Goal: Information Seeking & Learning: Find contact information

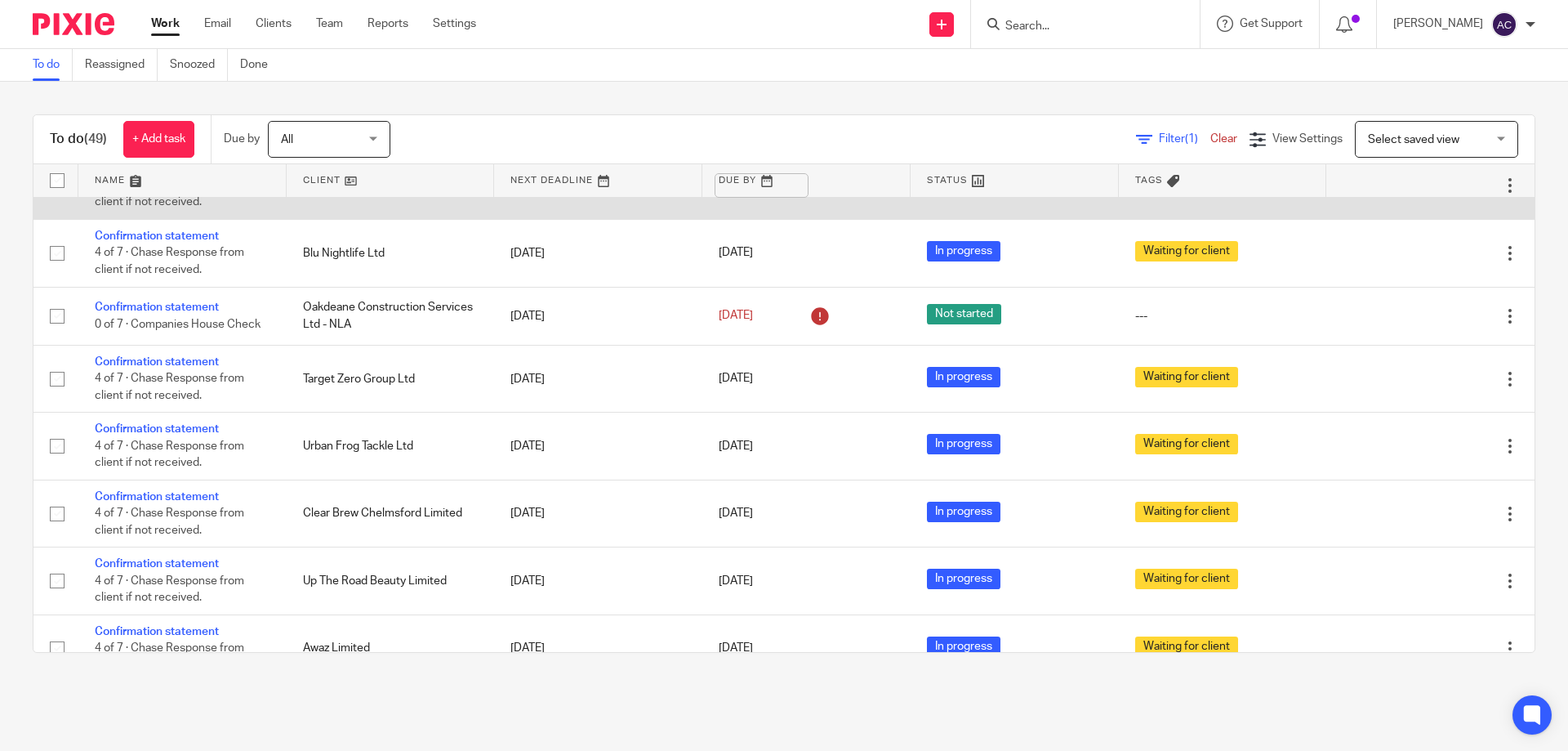
scroll to position [2668, 0]
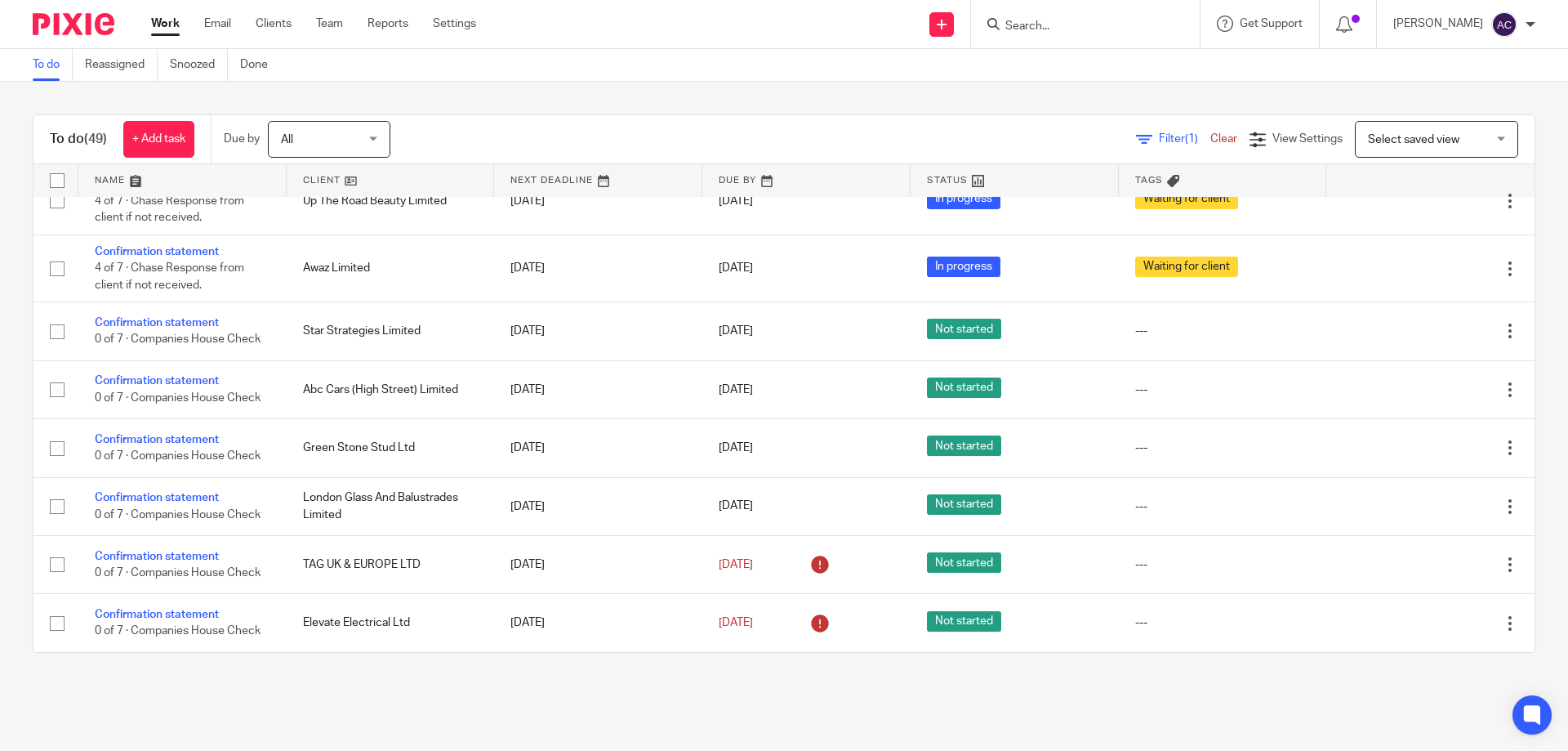
click at [1025, 18] on form at bounding box center [1091, 24] width 174 height 21
click at [1049, 38] on div at bounding box center [1086, 24] width 228 height 48
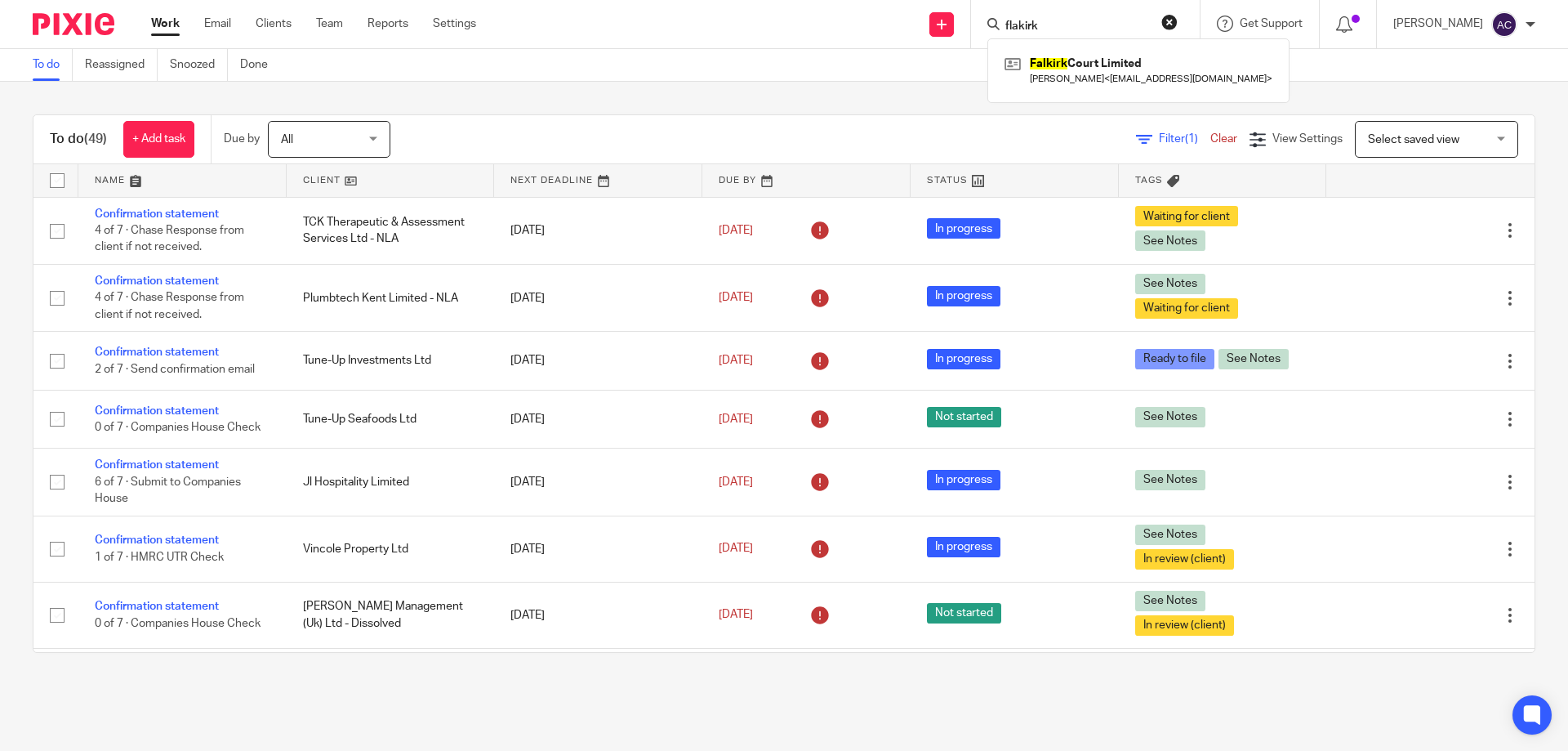
type input "flakirk"
drag, startPoint x: 1100, startPoint y: 23, endPoint x: 961, endPoint y: 17, distance: 139.1
click at [961, 17] on div "Send new email Create task Add client flakirk Falkirk Court Limited Linda Ann S…" at bounding box center [1034, 24] width 1067 height 48
type input "j"
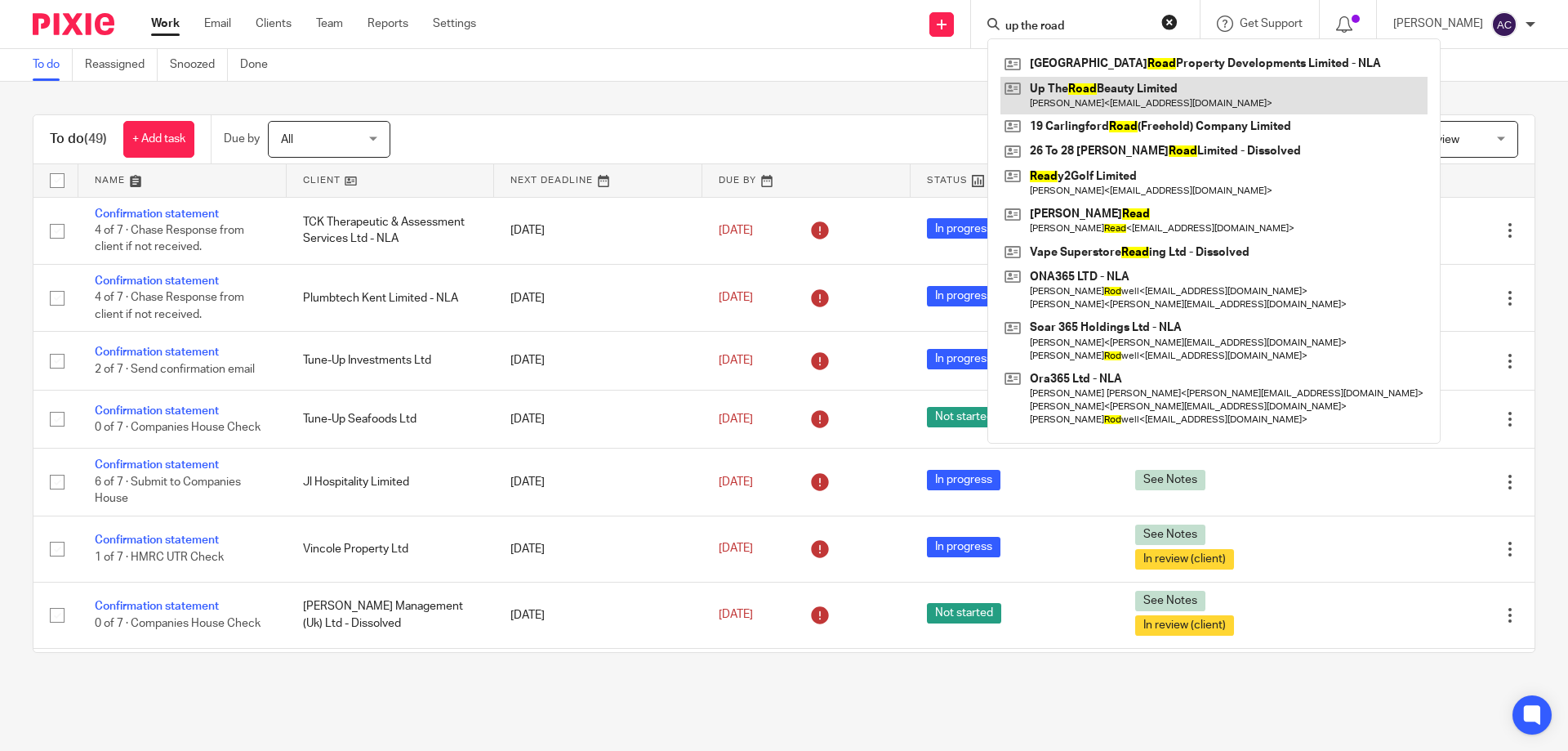
type input "up the road"
click at [1208, 90] on link at bounding box center [1214, 95] width 427 height 38
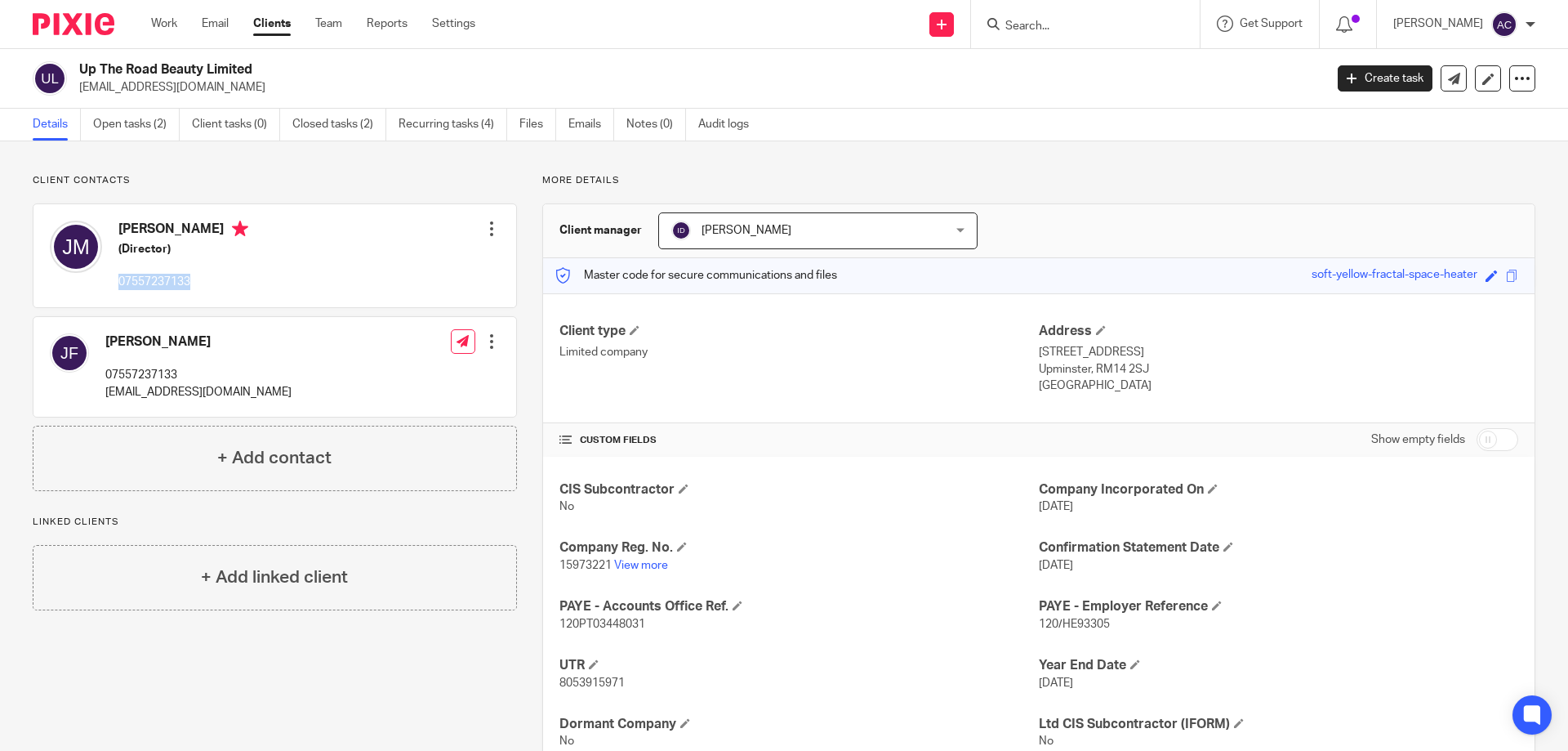
drag, startPoint x: 174, startPoint y: 294, endPoint x: 120, endPoint y: 287, distance: 54.5
click at [119, 288] on div "[PERSON_NAME] (Director) 07557237133" at bounding box center [149, 256] width 198 height 87
copy p "07557237133"
click at [1082, 42] on div at bounding box center [1086, 24] width 228 height 48
drag, startPoint x: 1086, startPoint y: 40, endPoint x: 1096, endPoint y: 31, distance: 13.5
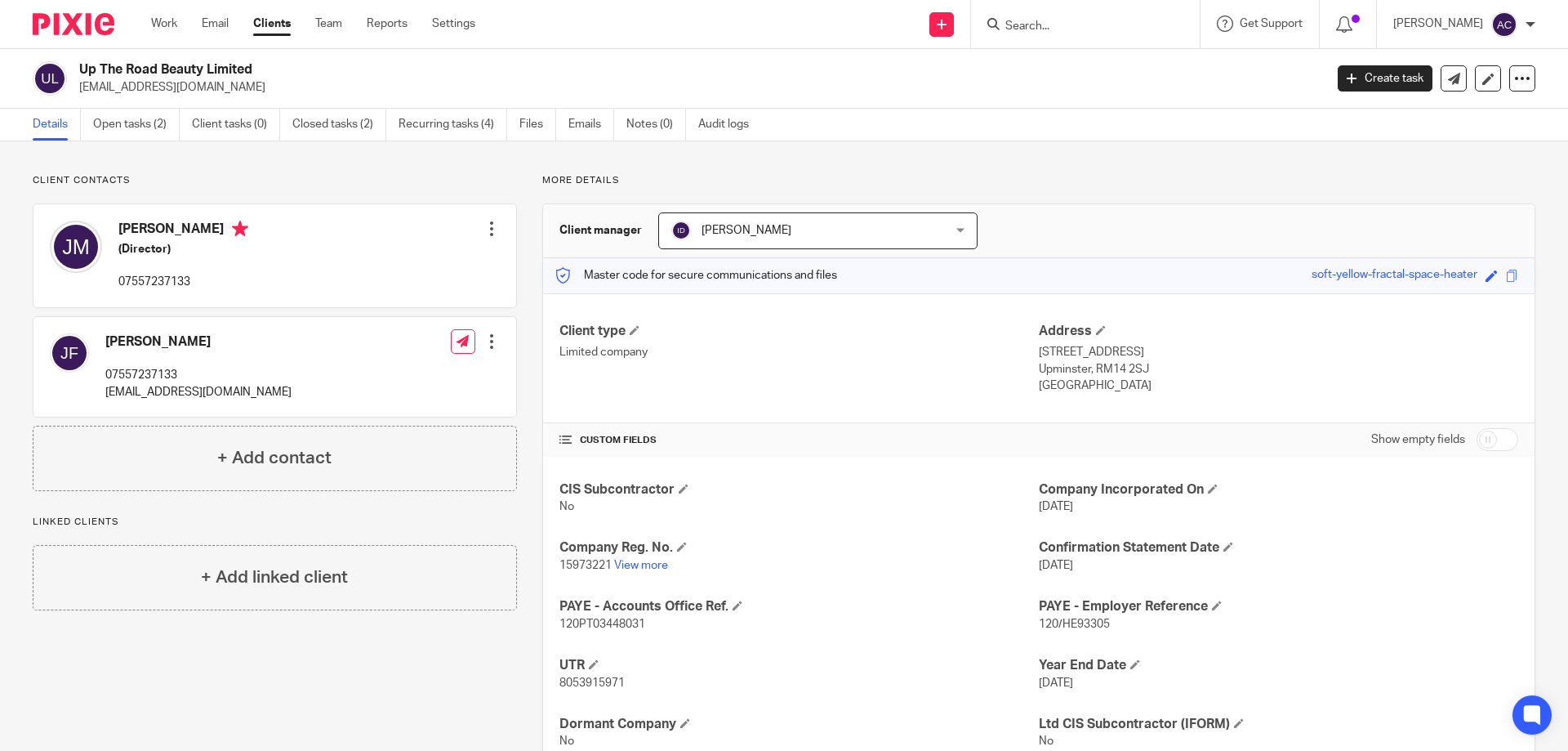
click at [1094, 33] on div at bounding box center [1086, 24] width 228 height 48
click at [1096, 31] on input "Search" at bounding box center [1077, 28] width 147 height 15
type input "k"
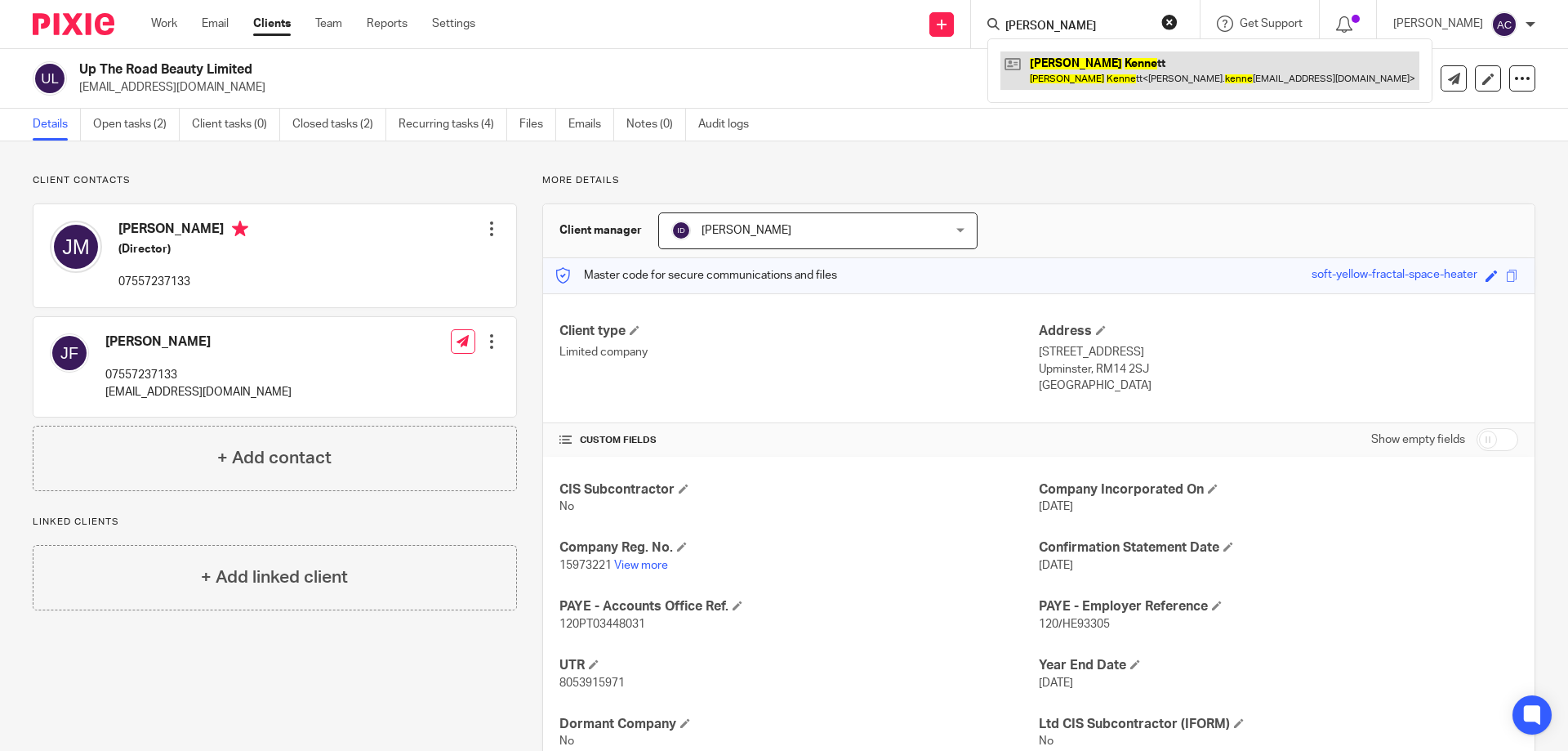
type input "[PERSON_NAME]"
click at [1100, 72] on link at bounding box center [1210, 70] width 419 height 38
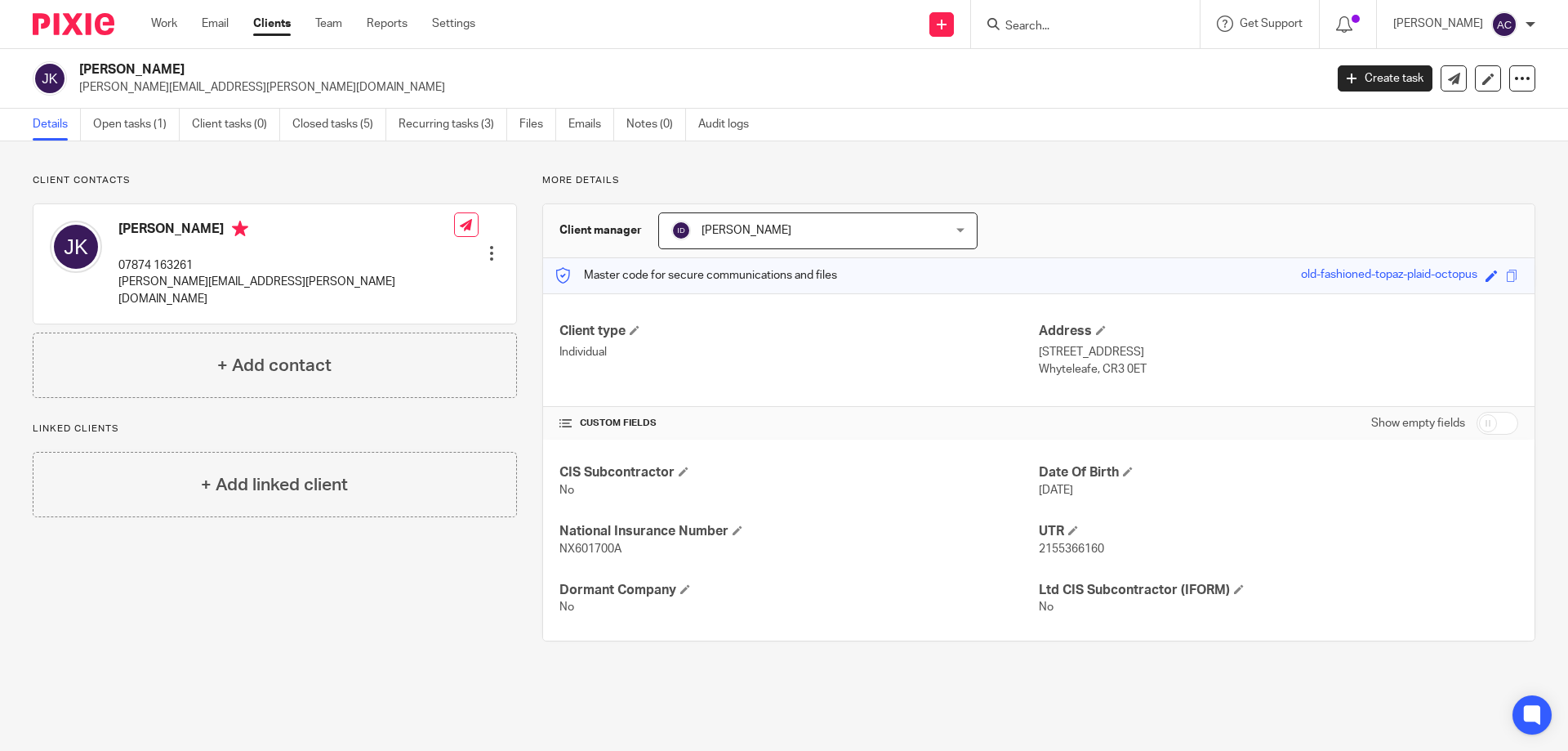
click at [487, 245] on div at bounding box center [492, 253] width 17 height 17
click at [434, 260] on link "Edit contact" at bounding box center [414, 265] width 156 height 23
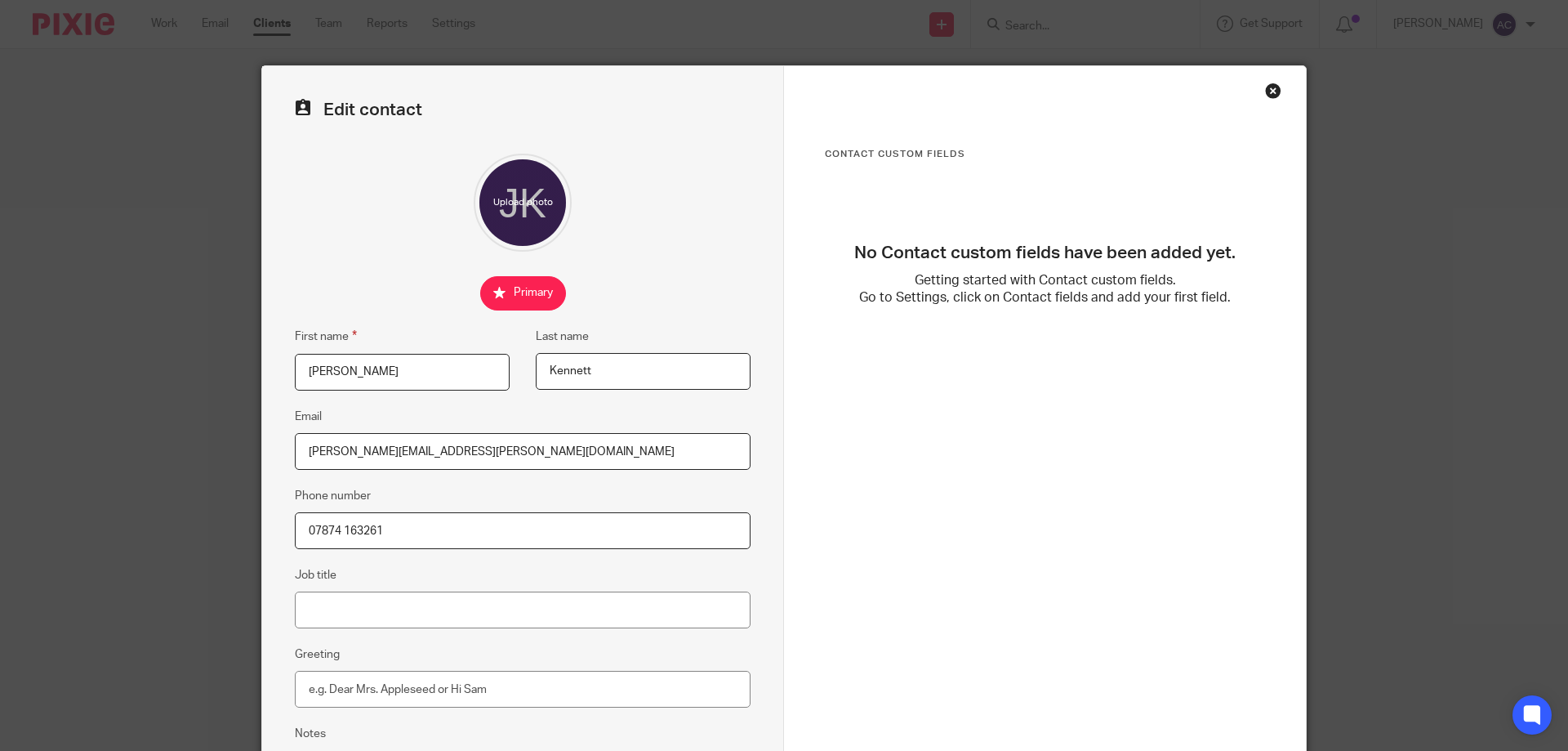
drag, startPoint x: 342, startPoint y: 536, endPoint x: 366, endPoint y: 543, distance: 25.0
click at [342, 536] on input "07874 163261" at bounding box center [522, 531] width 456 height 37
click at [341, 535] on input "07874 163261" at bounding box center [522, 531] width 456 height 37
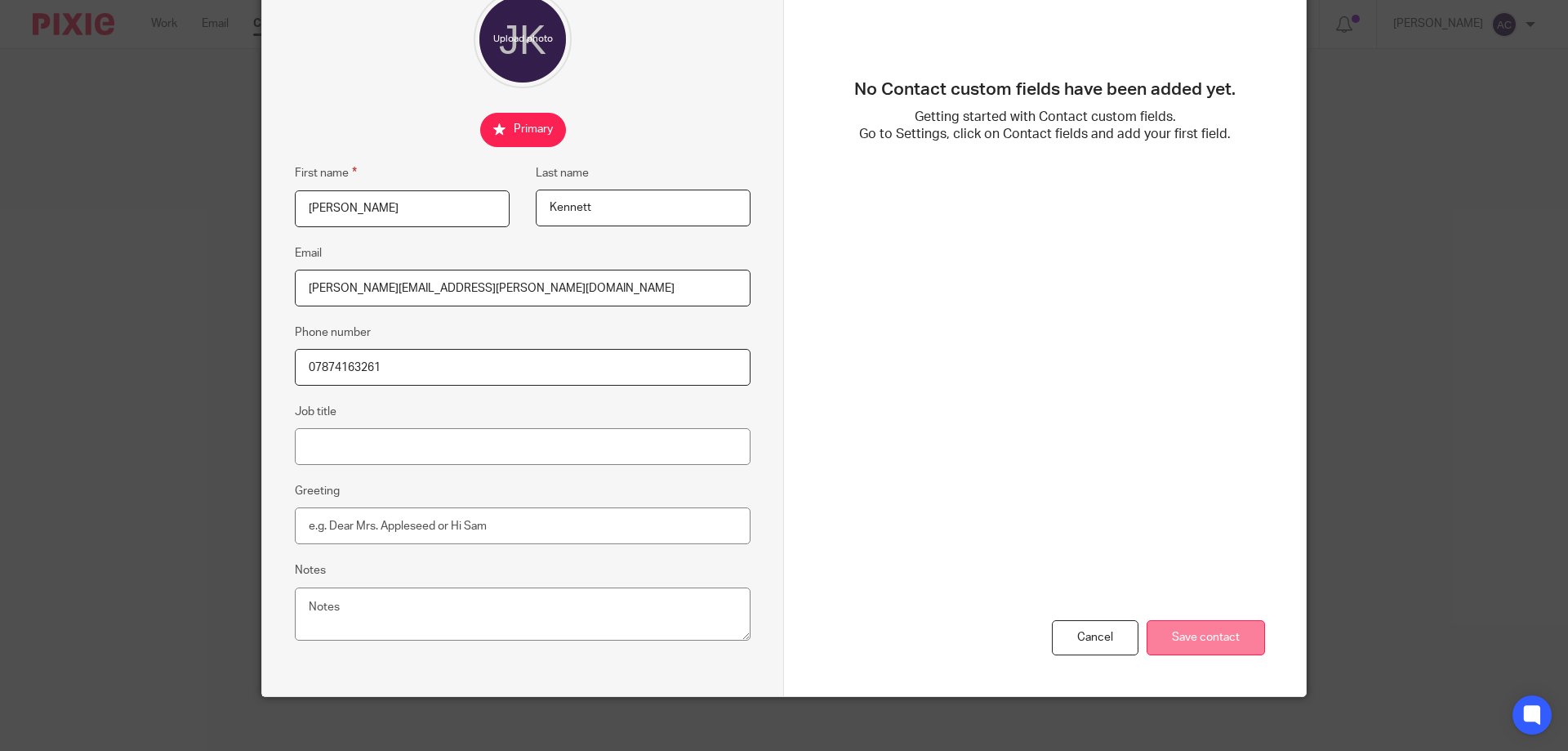
type input "07874163261"
click at [1241, 640] on input "Save contact" at bounding box center [1206, 638] width 118 height 35
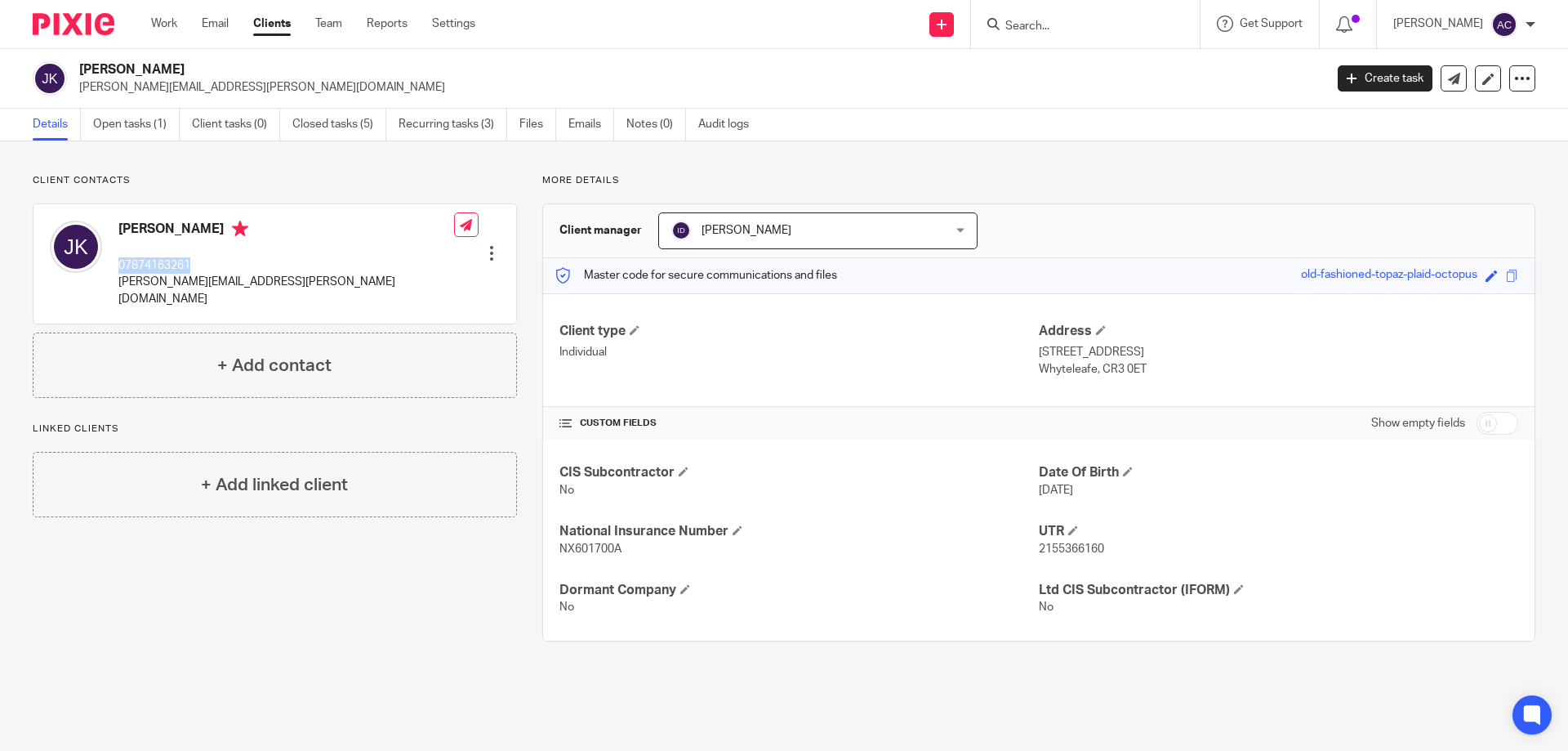
drag, startPoint x: 222, startPoint y: 263, endPoint x: 117, endPoint y: 256, distance: 105.2
click at [117, 256] on div "[PERSON_NAME] 07874163261 [PERSON_NAME][EMAIL_ADDRESS][PERSON_NAME][DOMAIN_NAME]" at bounding box center [252, 264] width 404 height 103
copy p "07874163261"
click at [1075, 38] on div at bounding box center [1086, 24] width 228 height 48
click at [1075, 32] on input "Search" at bounding box center [1077, 28] width 147 height 15
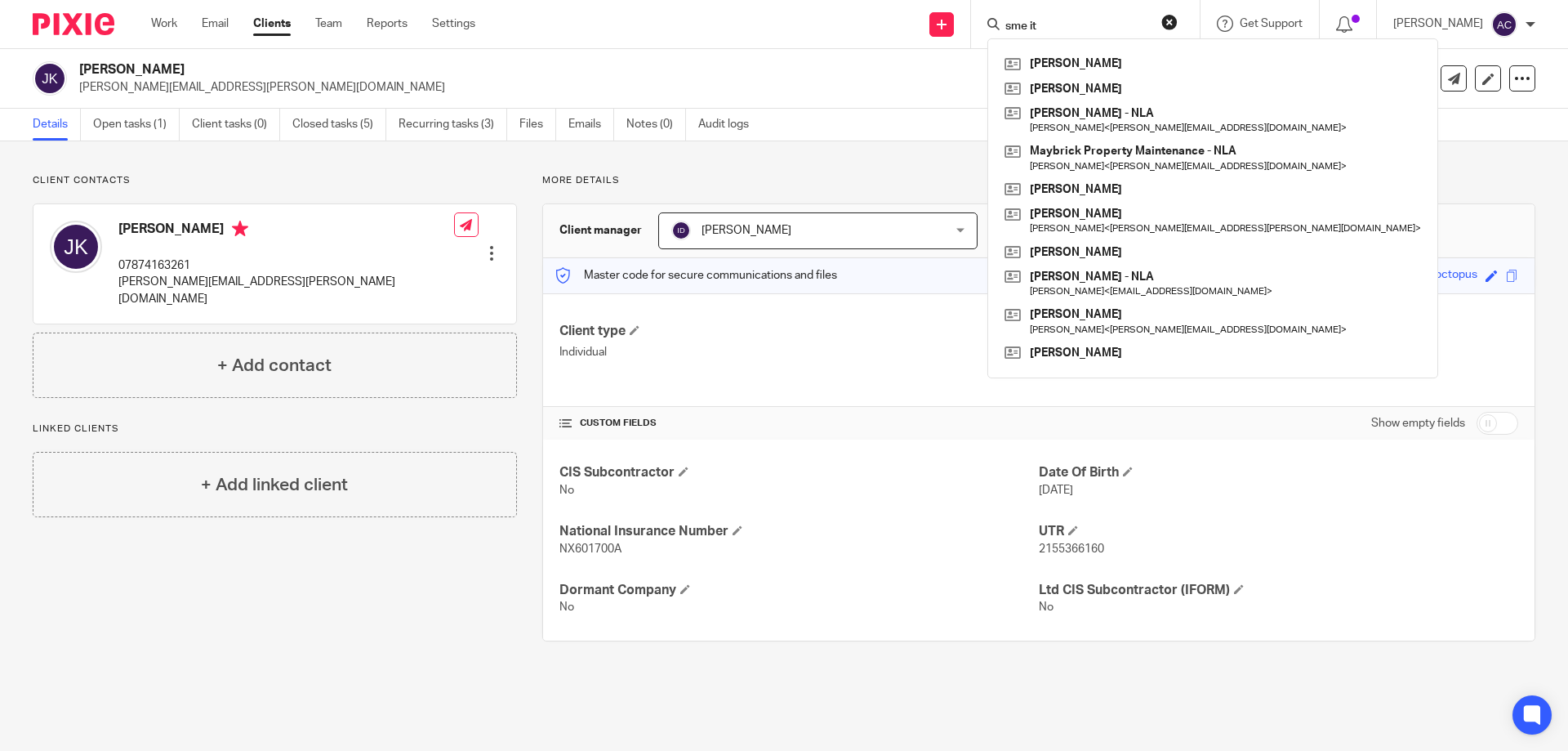
click at [1062, 28] on input "sme it" at bounding box center [1077, 28] width 147 height 15
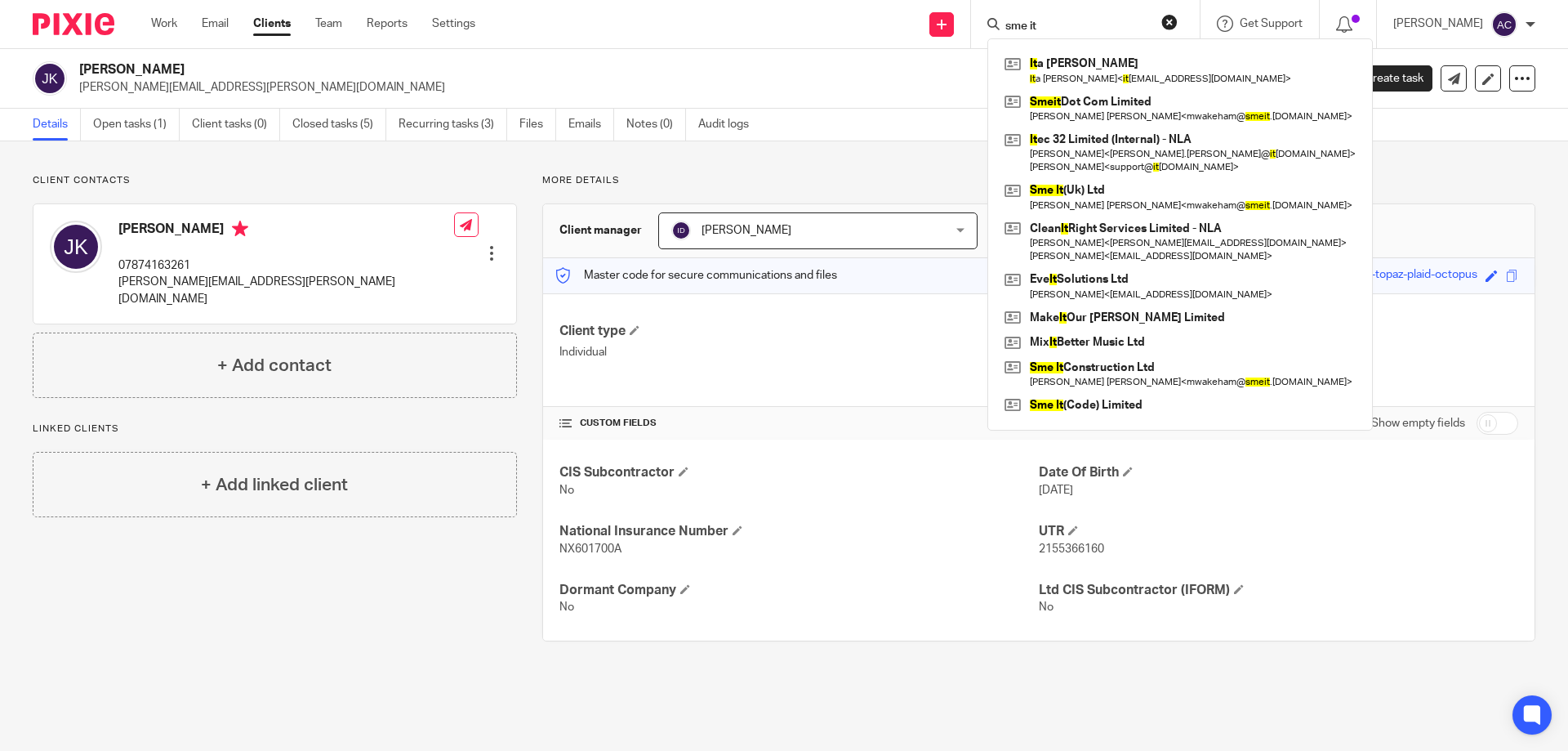
type input "sme it"
click at [1067, 200] on link at bounding box center [1180, 197] width 359 height 38
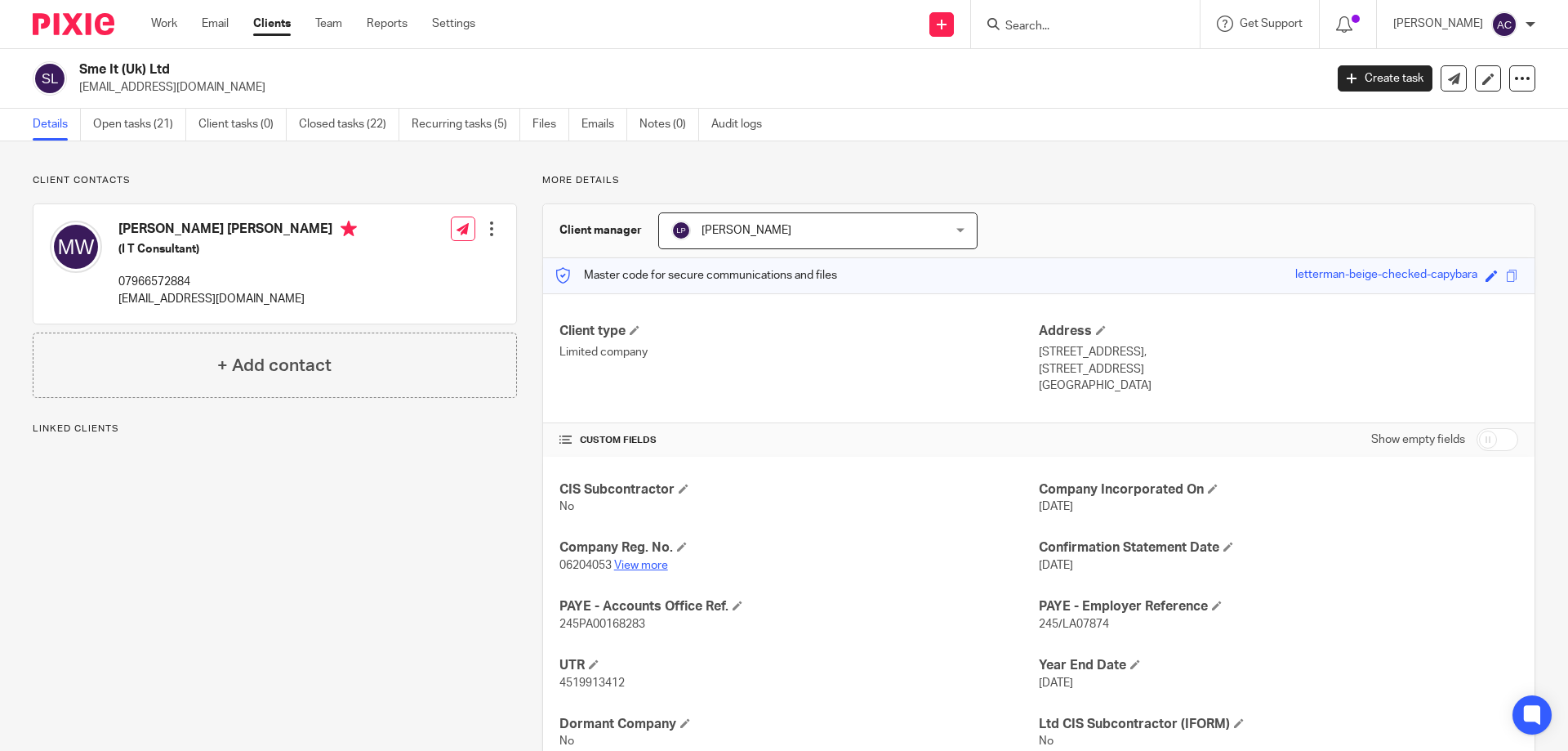
click at [643, 564] on link "View more" at bounding box center [641, 566] width 54 height 12
drag, startPoint x: 1075, startPoint y: 37, endPoint x: 1083, endPoint y: 27, distance: 12.8
click at [1076, 36] on div at bounding box center [1086, 24] width 228 height 48
click at [1083, 27] on input "Search" at bounding box center [1077, 28] width 147 height 15
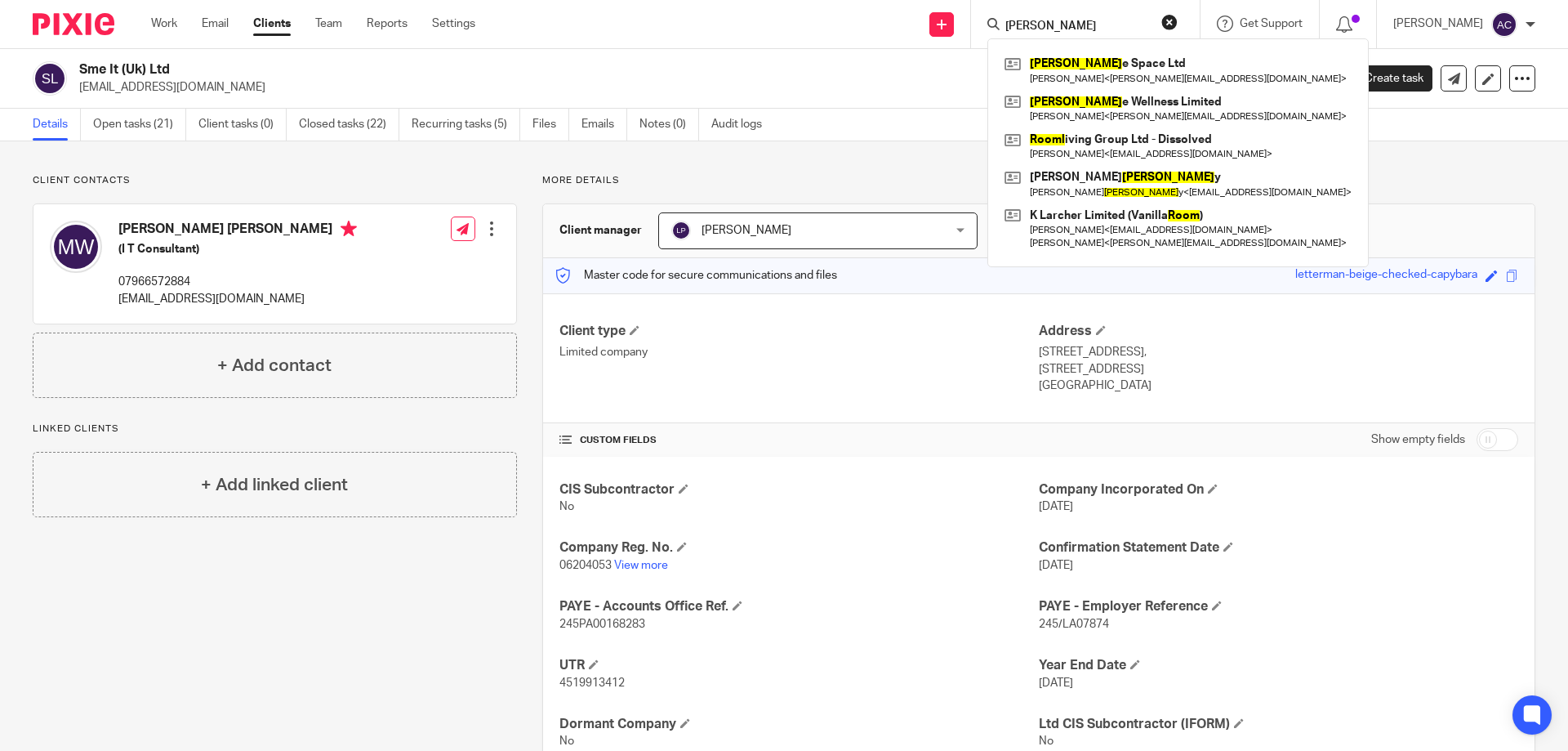
type input "[PERSON_NAME]"
drag, startPoint x: 1059, startPoint y: 18, endPoint x: 1040, endPoint y: 23, distance: 19.6
click at [1019, 18] on form "[PERSON_NAME]" at bounding box center [1091, 24] width 174 height 21
drag, startPoint x: 1121, startPoint y: 37, endPoint x: 1101, endPoint y: 25, distance: 23.3
click at [1107, 29] on div "[PERSON_NAME] [PERSON_NAME] e Space Ltd [PERSON_NAME] < [PERSON_NAME][EMAIL_ADD…" at bounding box center [1086, 24] width 228 height 48
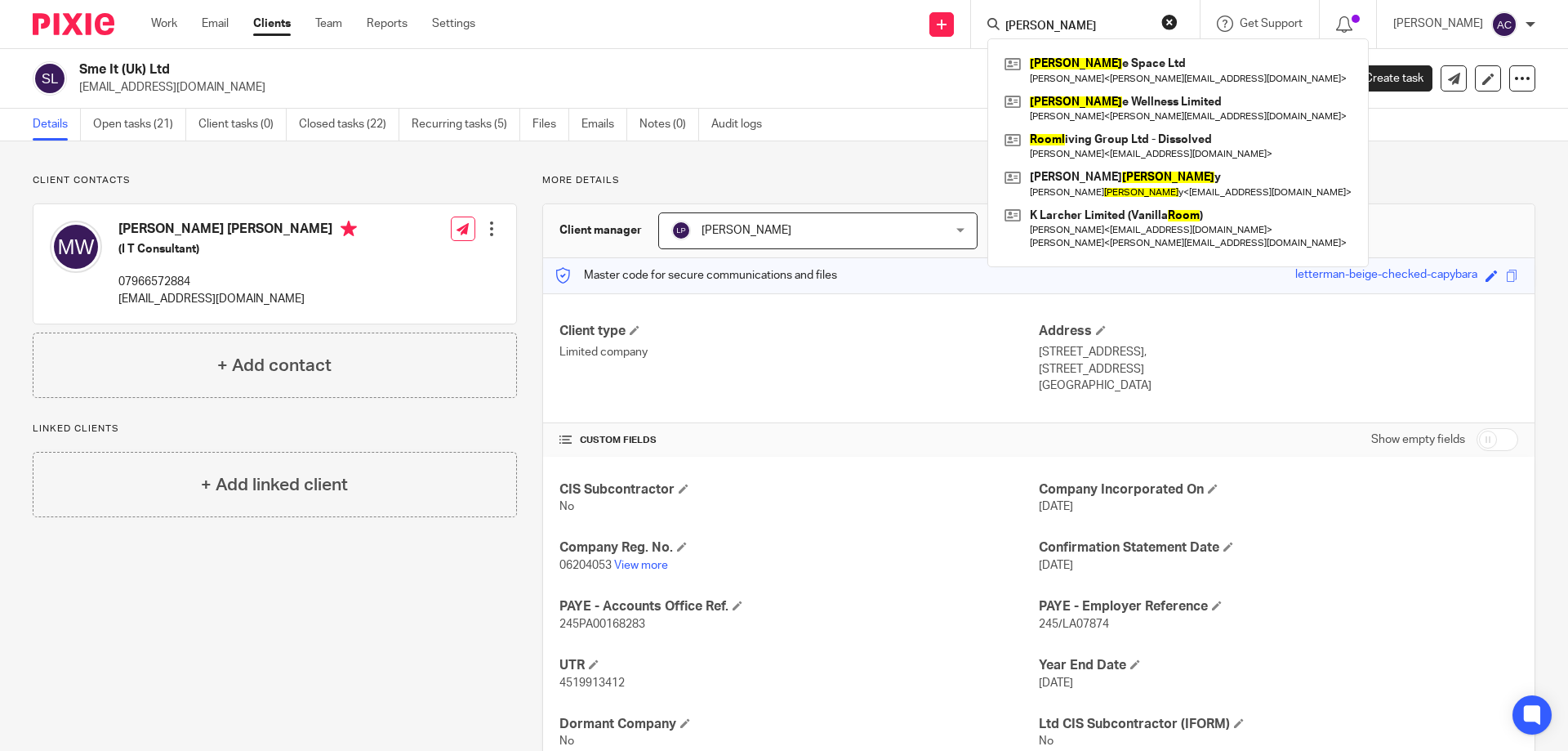
drag, startPoint x: 1100, startPoint y: 23, endPoint x: 996, endPoint y: 27, distance: 104.1
click at [996, 27] on div "roome" at bounding box center [1082, 24] width 190 height 21
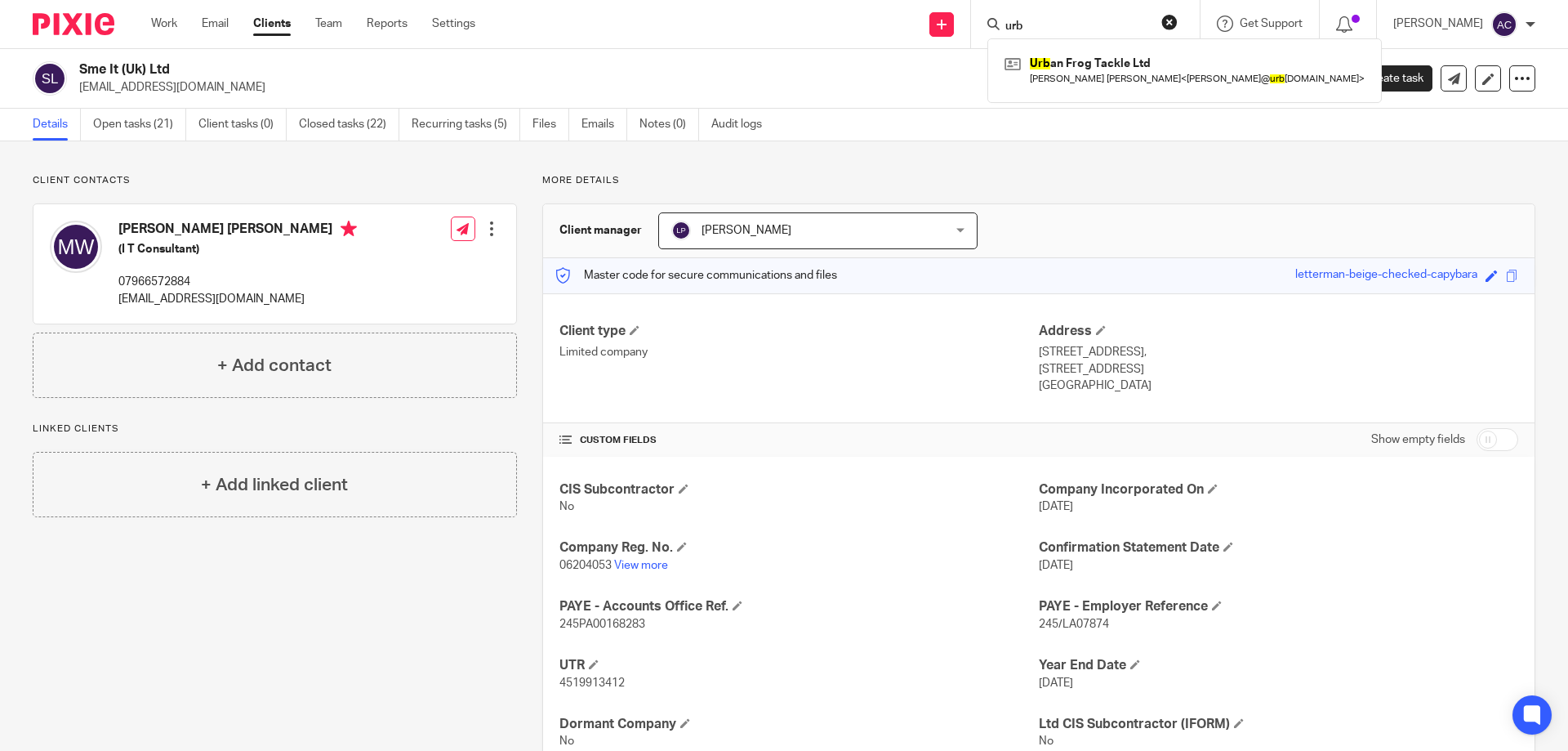
type input "urb"
click at [1098, 23] on input "urb" at bounding box center [1077, 28] width 147 height 15
drag, startPoint x: 1072, startPoint y: 25, endPoint x: 993, endPoint y: 27, distance: 79.0
click at [993, 27] on div "urb Urb an Frog Tackle Ltd Spencer Dean Saunders < spencer@ urb anfrogtackle.co…" at bounding box center [1086, 24] width 228 height 48
type input "jack we"
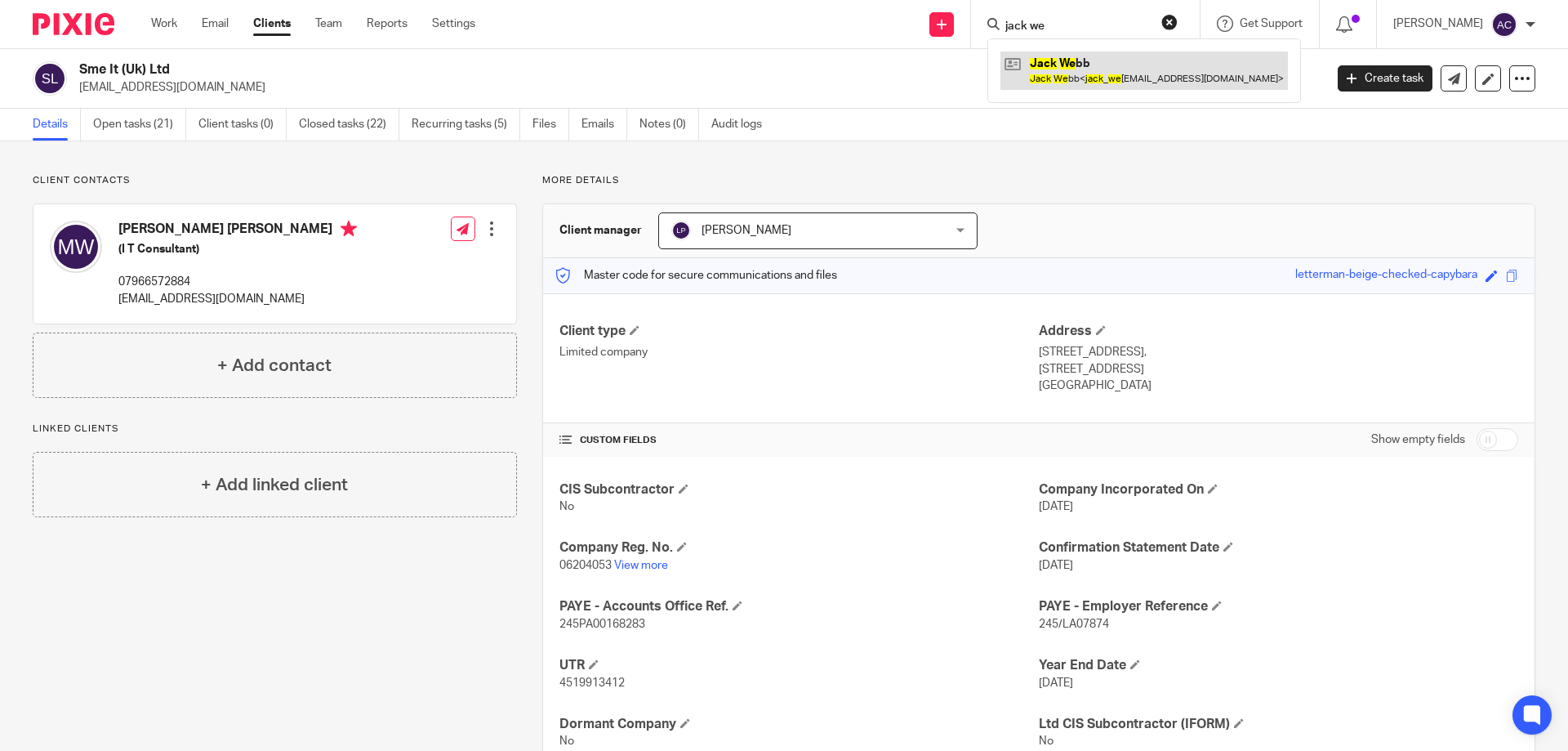
click at [1140, 56] on link at bounding box center [1144, 70] width 287 height 38
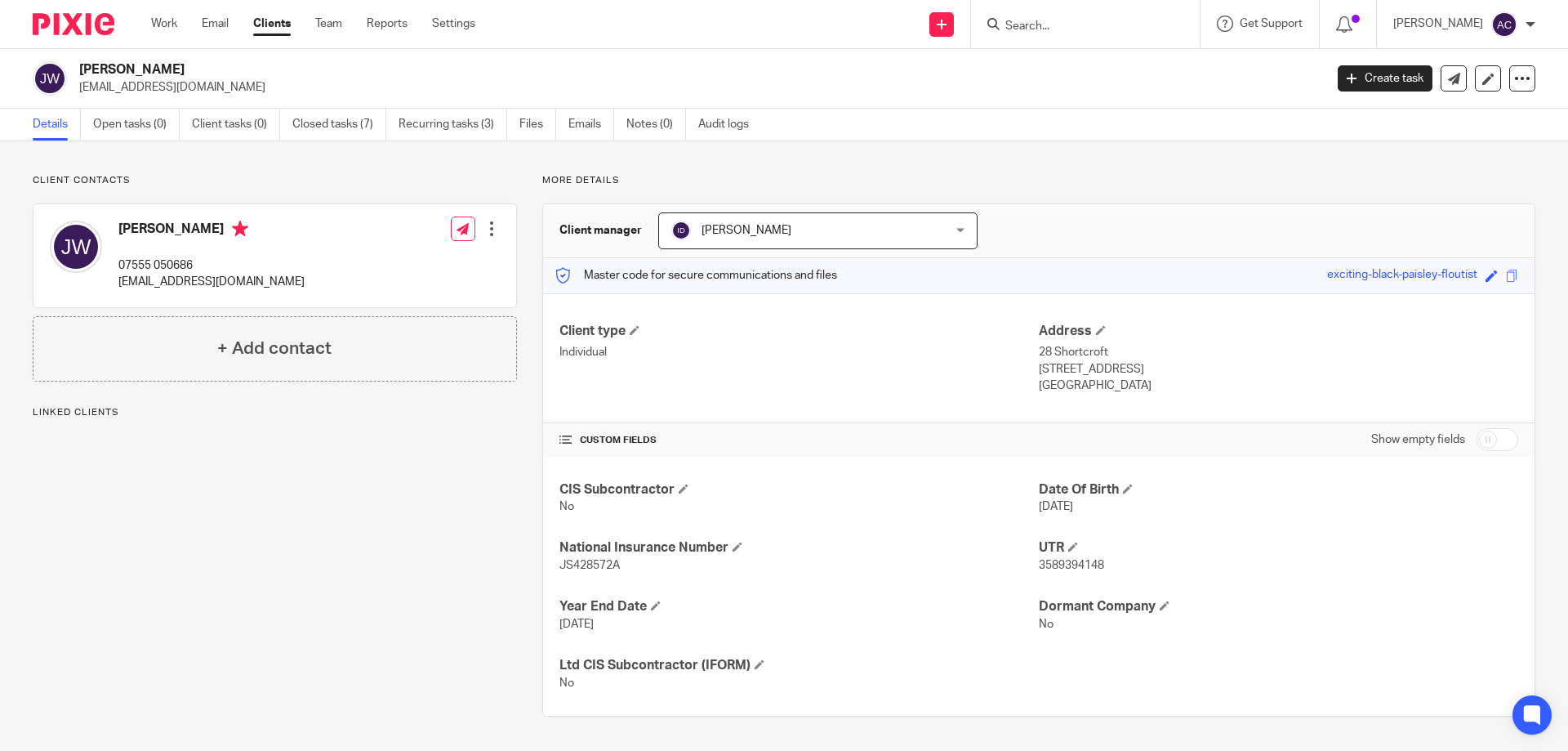
drag, startPoint x: 248, startPoint y: 88, endPoint x: 70, endPoint y: 87, distance: 178.0
click at [70, 87] on div "[PERSON_NAME] [EMAIL_ADDRESS][DOMAIN_NAME]" at bounding box center [672, 78] width 1281 height 34
click at [186, 76] on h2 "[PERSON_NAME]" at bounding box center [572, 70] width 987 height 18
drag, startPoint x: 171, startPoint y: 92, endPoint x: 75, endPoint y: 95, distance: 96.0
click at [75, 95] on div "[PERSON_NAME] [EMAIL_ADDRESS][DOMAIN_NAME]" at bounding box center [672, 78] width 1281 height 34
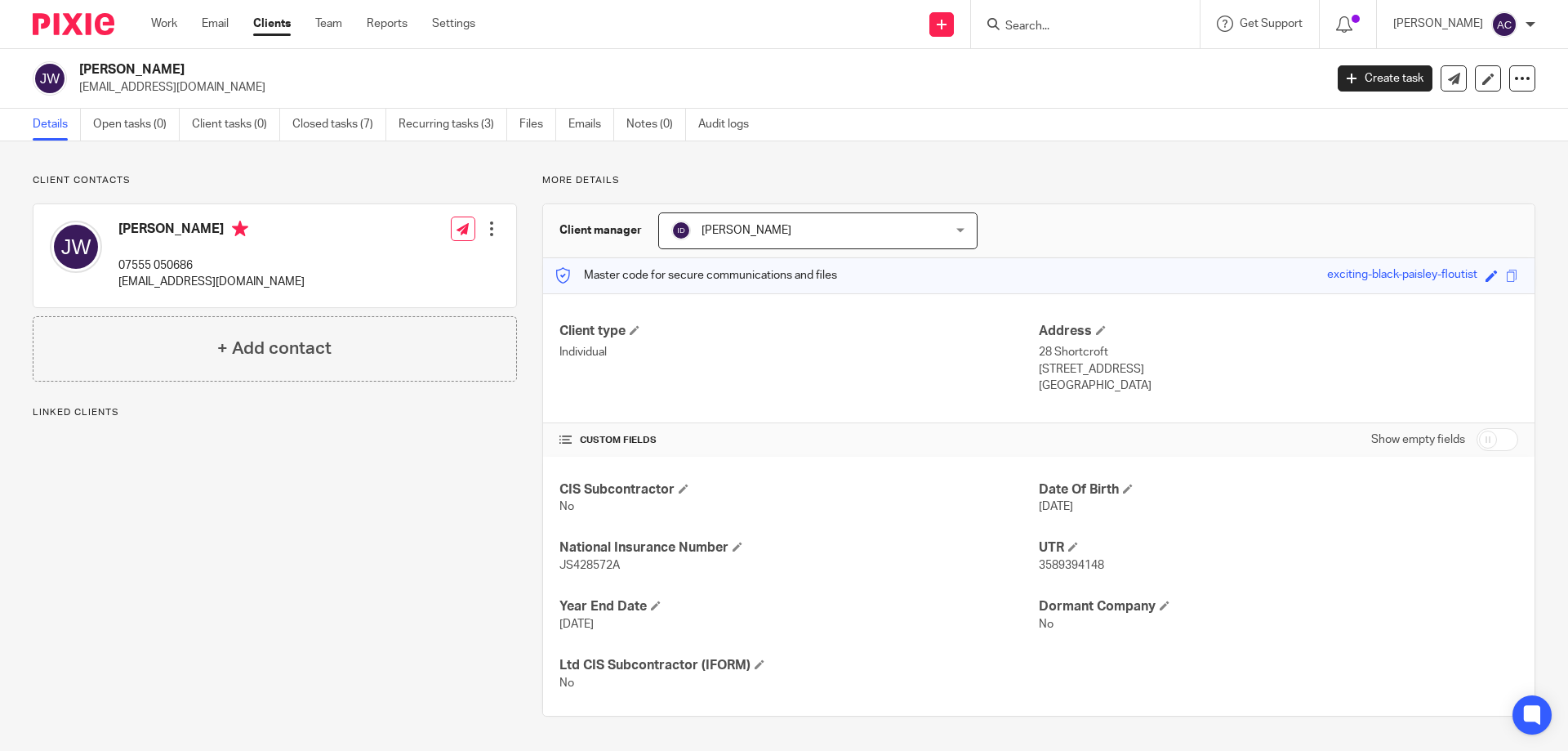
copy p "[EMAIL_ADDRESS][DOMAIN_NAME]"
click at [1015, 15] on form at bounding box center [1091, 24] width 174 height 21
click at [1021, 20] on input "Search" at bounding box center [1077, 28] width 147 height 15
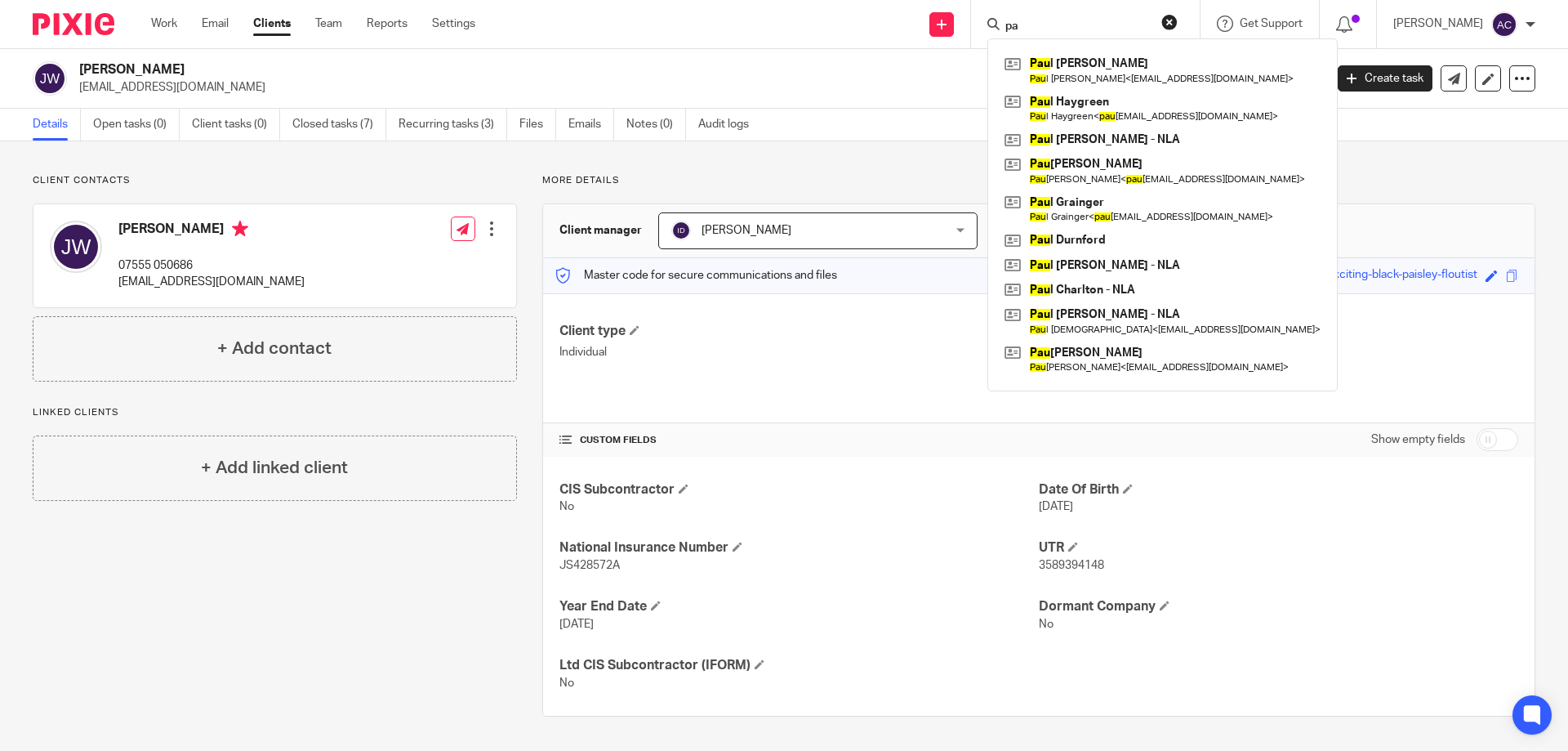
type input "p"
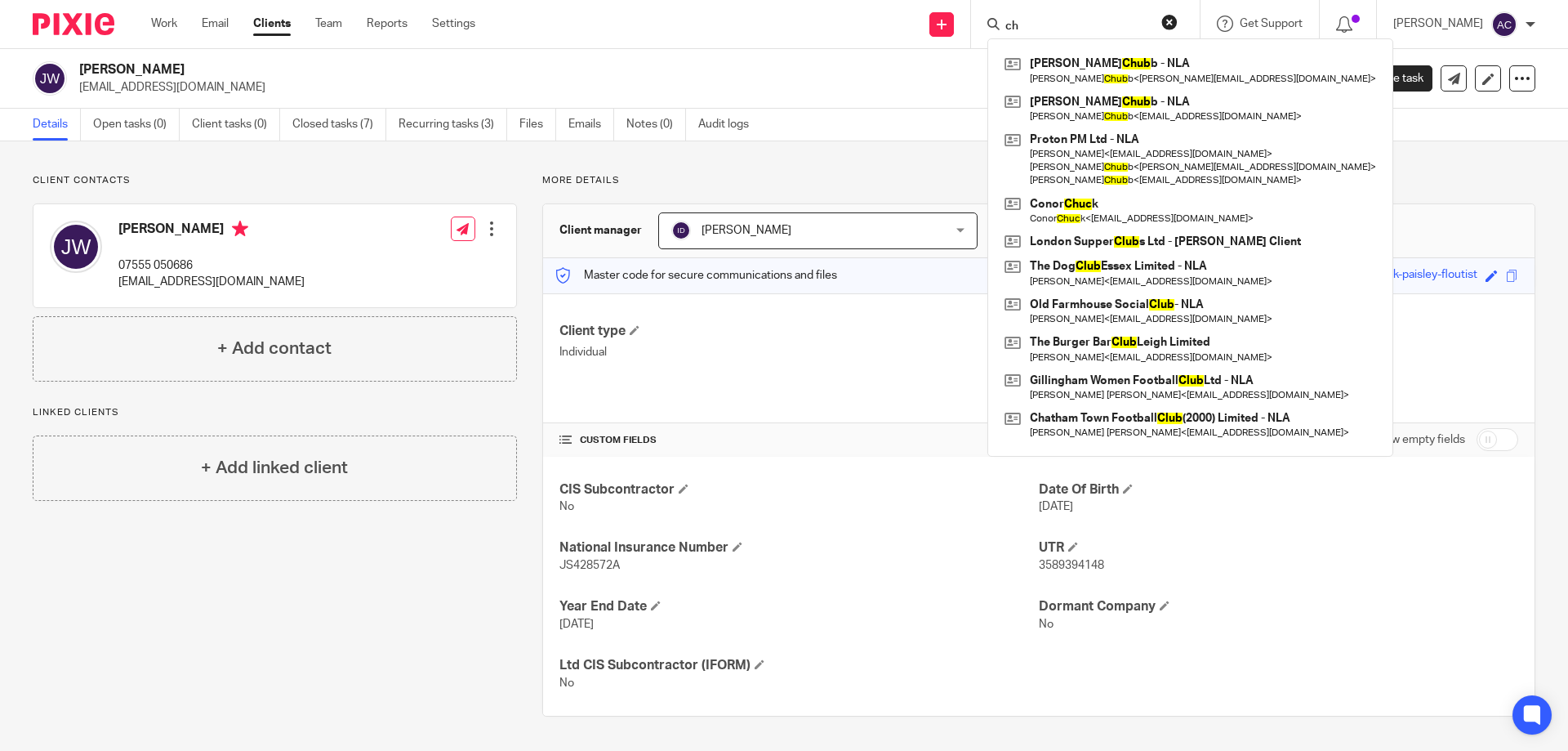
type input "c"
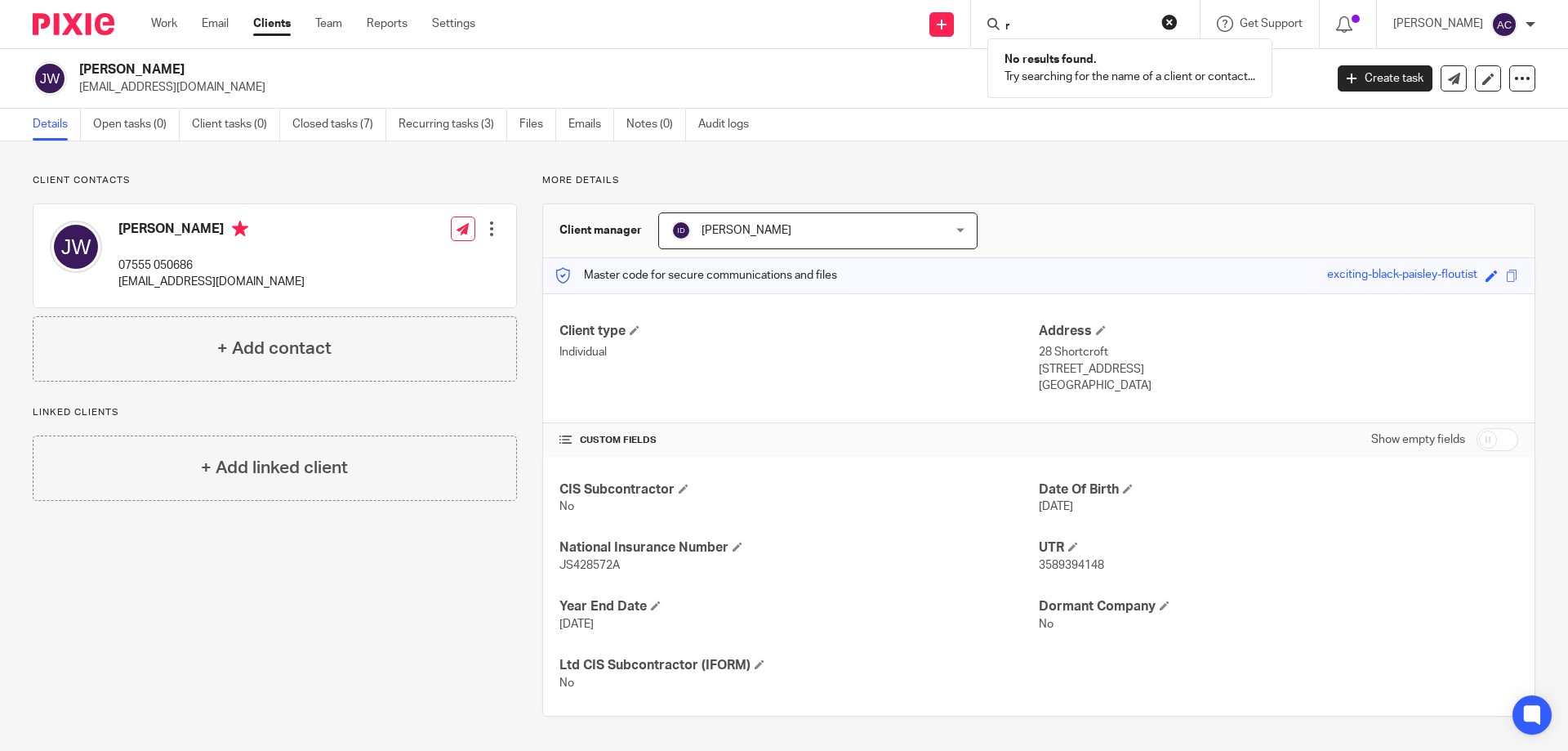
type input "r"
type input "fk"
click at [1056, 71] on link at bounding box center [1176, 70] width 352 height 38
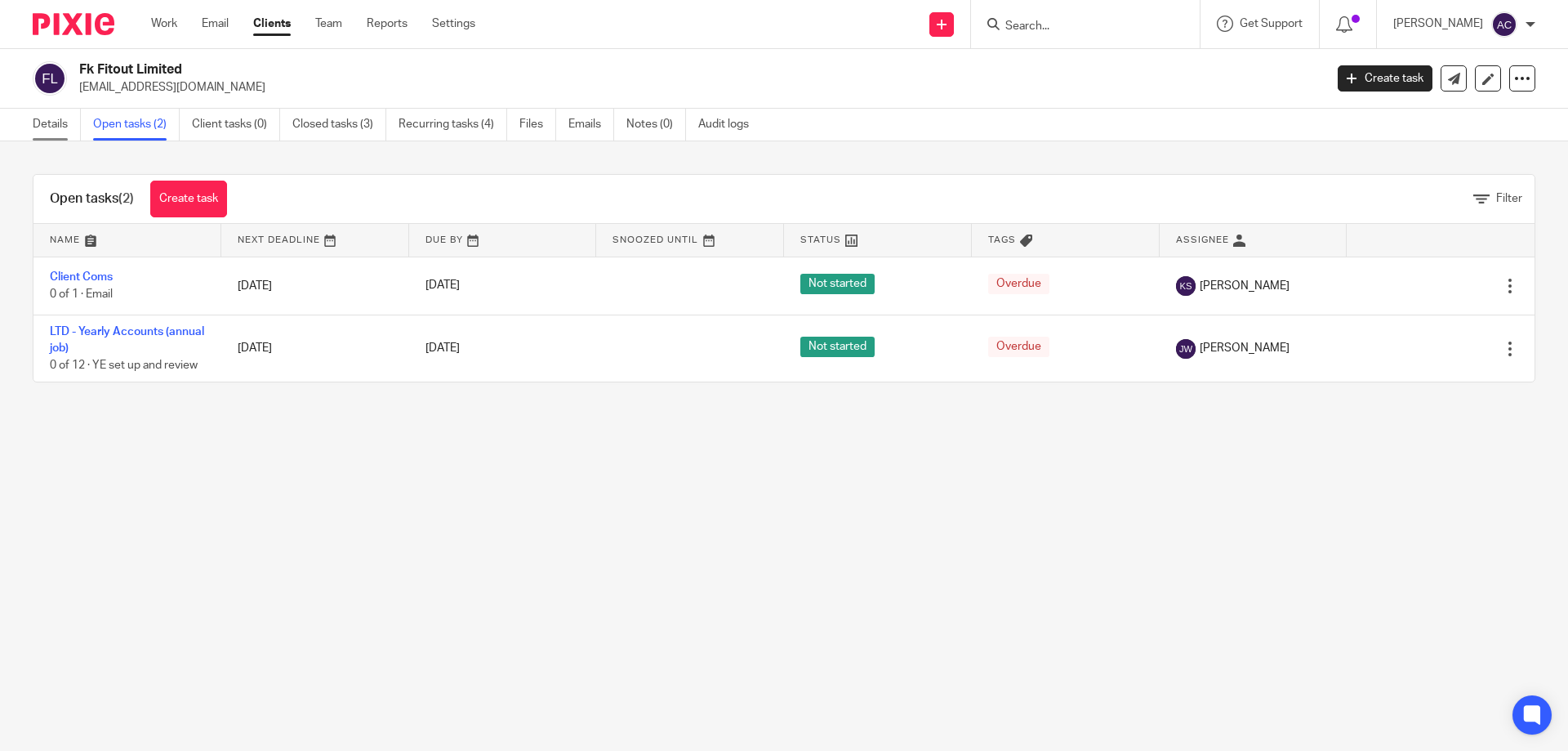
click at [52, 121] on link "Details" at bounding box center [57, 124] width 48 height 32
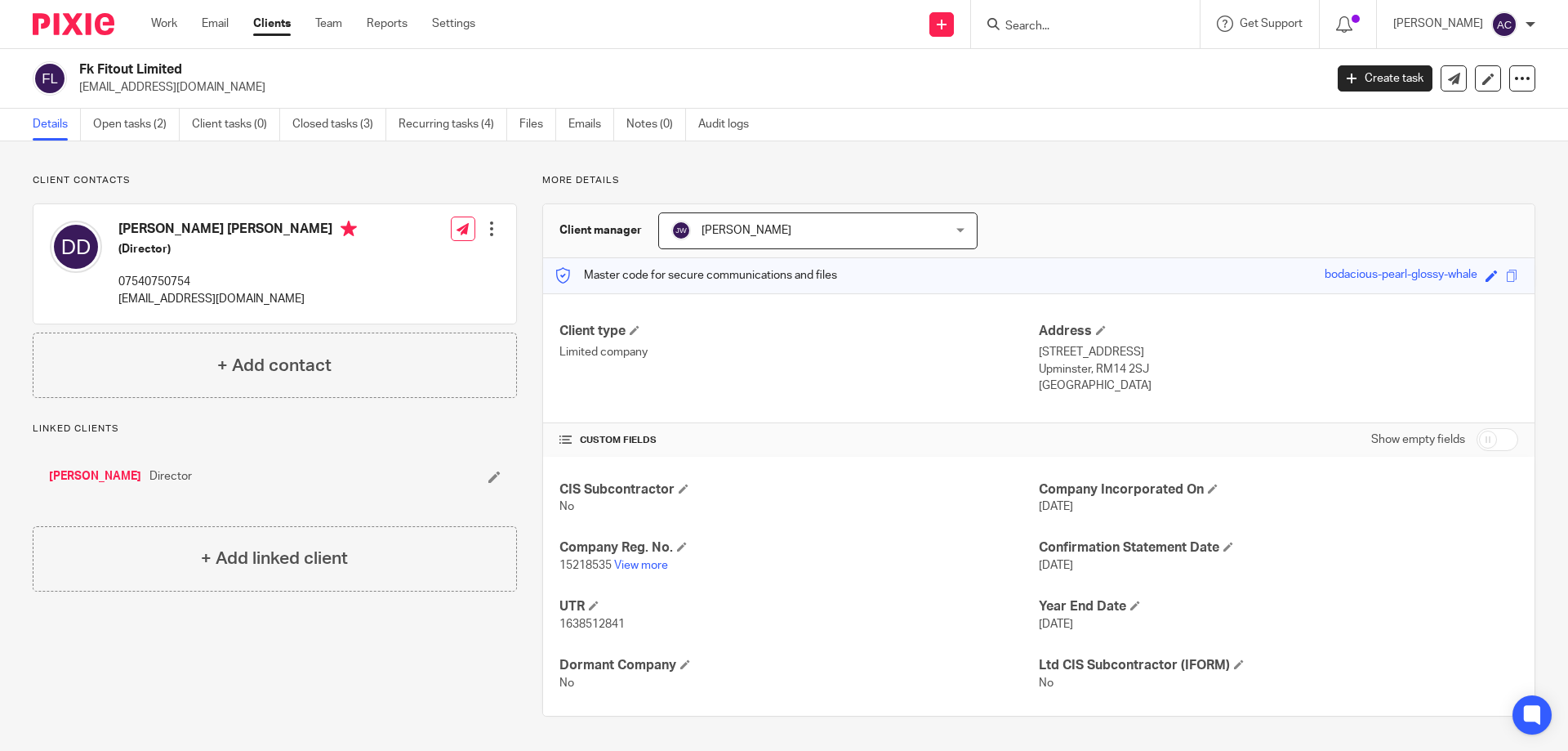
click at [1061, 24] on input "Search" at bounding box center [1077, 28] width 147 height 15
type input "i"
type input "p"
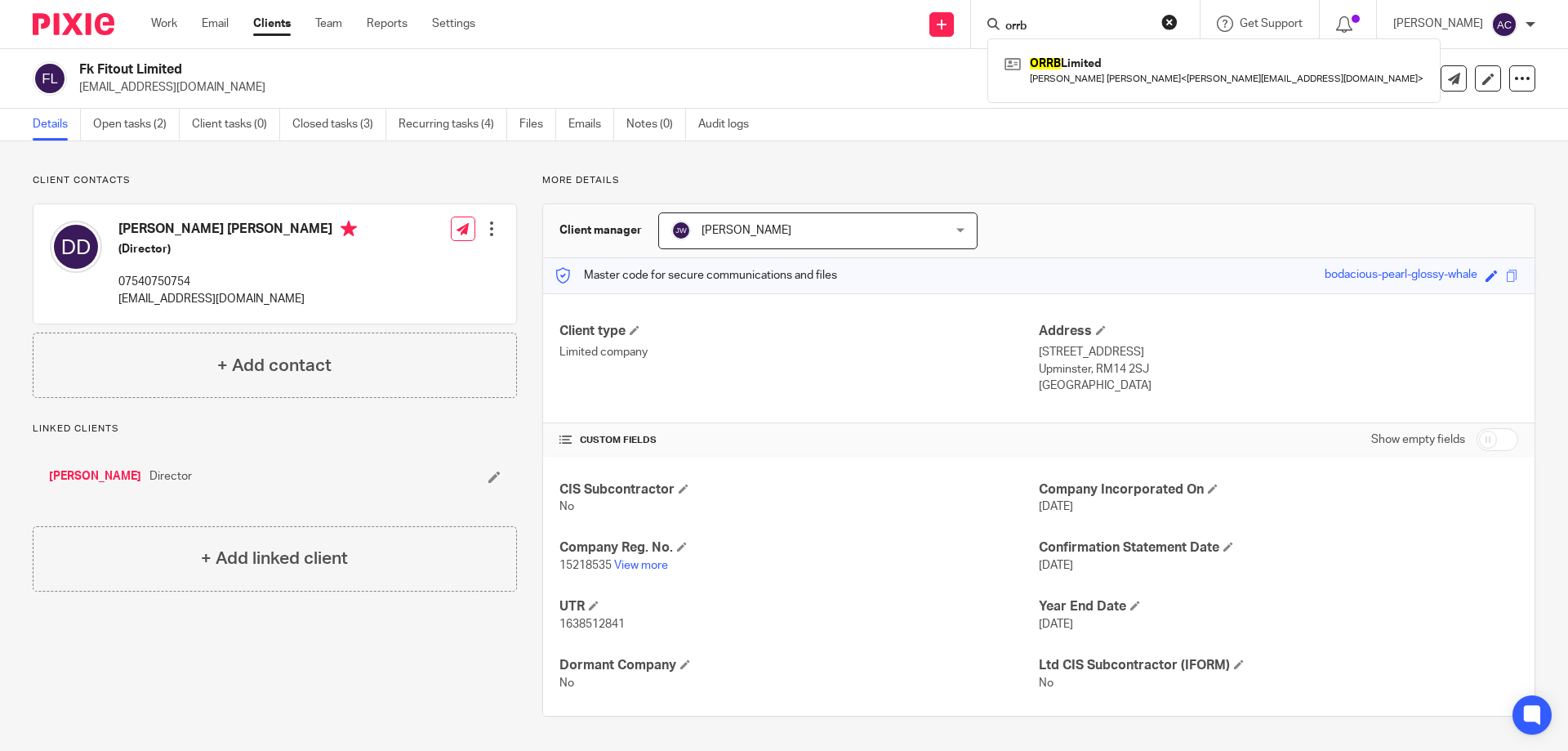
type input "orrb"
click at [1162, 180] on p "More details" at bounding box center [1039, 181] width 993 height 13
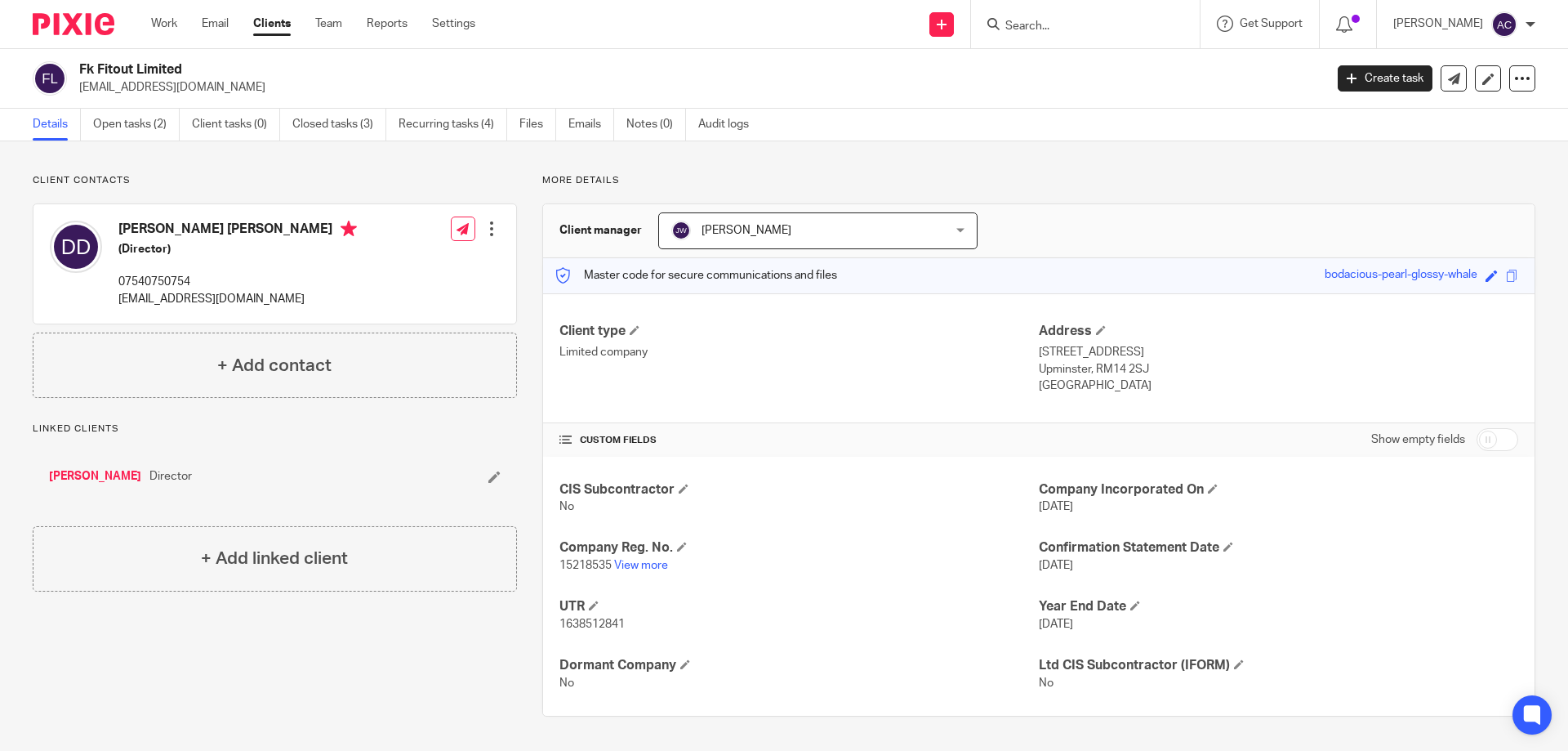
click at [1131, 28] on input "Search" at bounding box center [1077, 28] width 147 height 15
click at [1107, 108] on div "Fk Fitout Limited neildickson1@hotmail.co.uk Create task Update from Companies …" at bounding box center [784, 79] width 1568 height 60
click at [1091, 24] on input "Search" at bounding box center [1077, 28] width 147 height 15
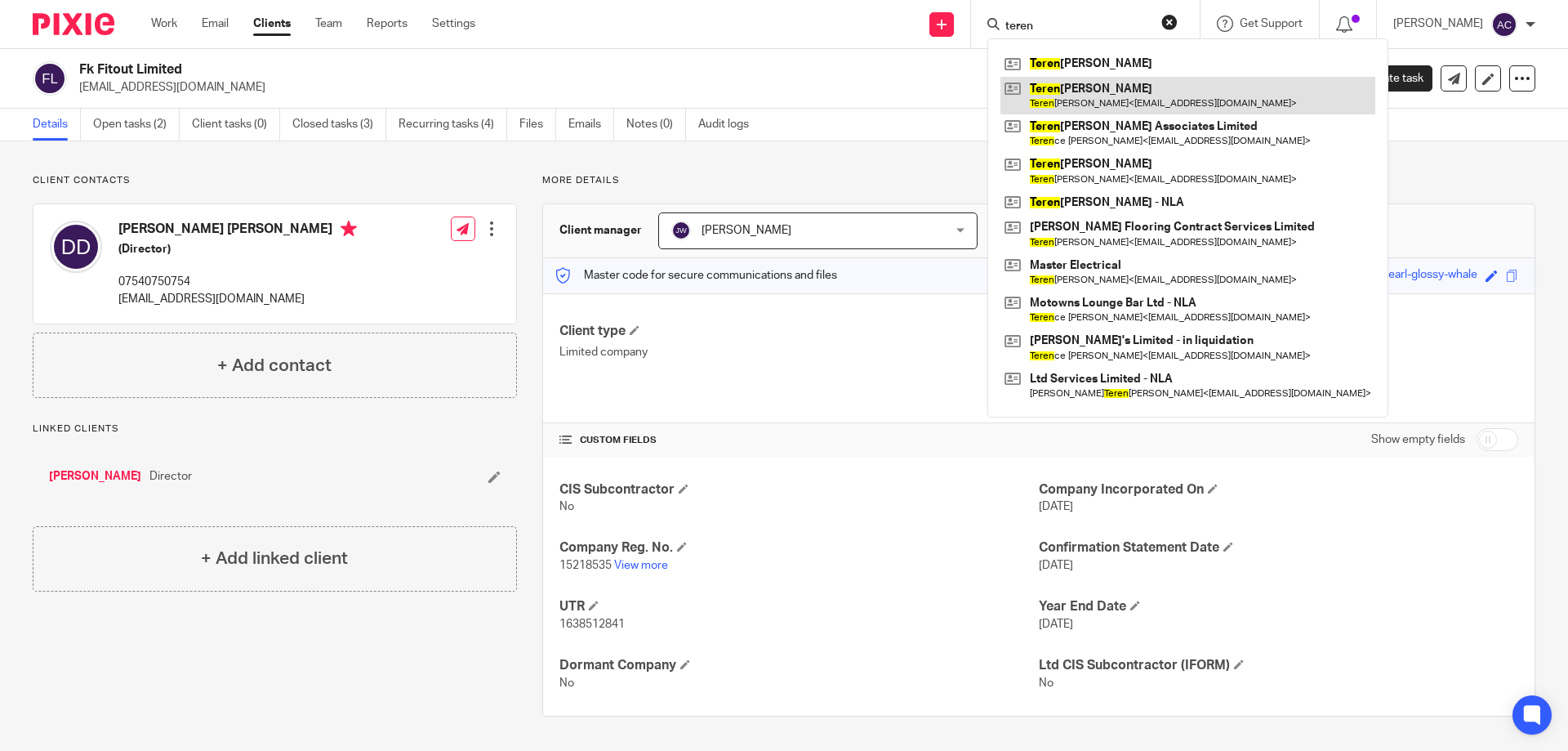
type input "teren"
click at [1070, 98] on link at bounding box center [1188, 95] width 375 height 38
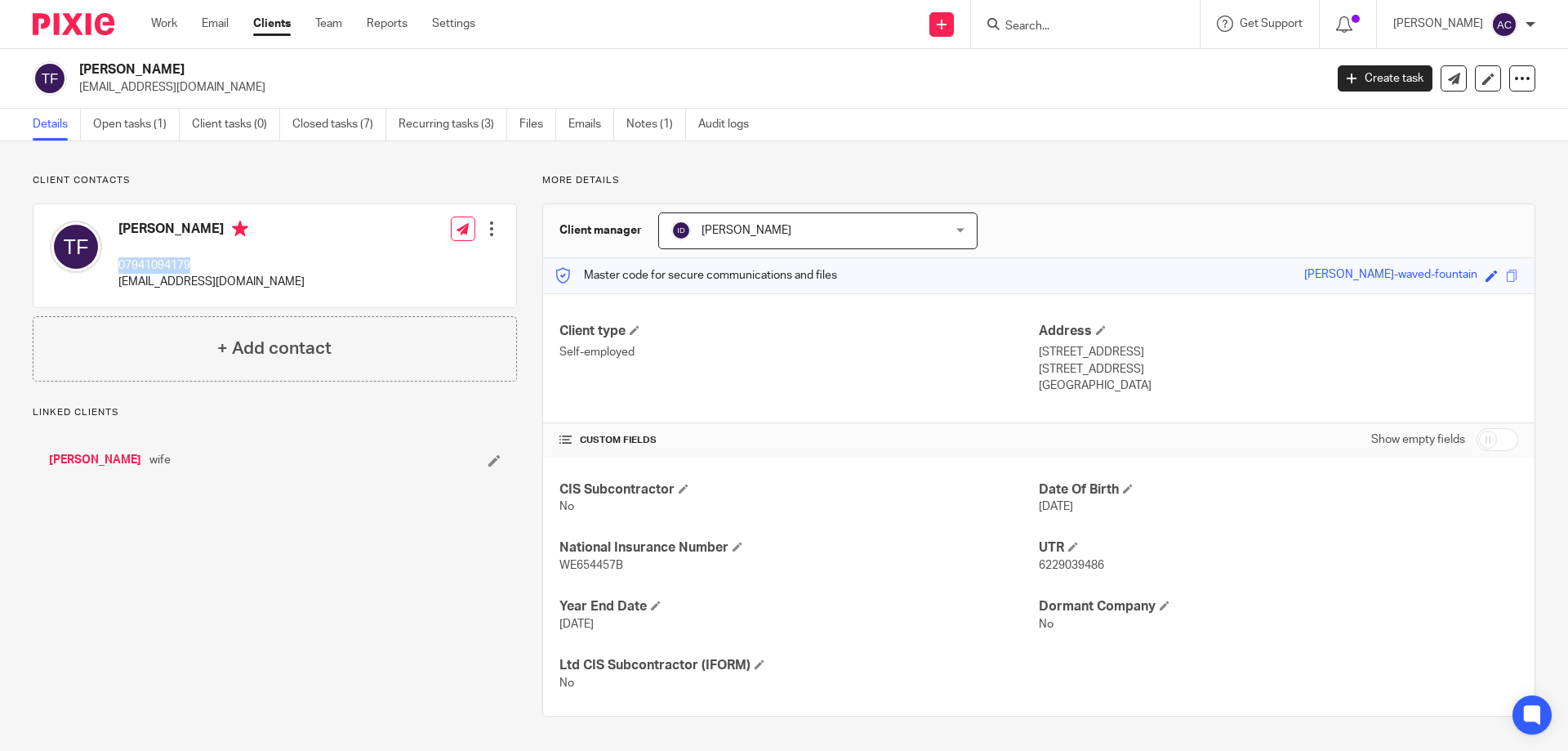
drag, startPoint x: 205, startPoint y: 265, endPoint x: 115, endPoint y: 268, distance: 90.0
click at [115, 268] on div "Terence Fenn 07941094179 kimfenn59@gmail.com" at bounding box center [177, 256] width 255 height 87
copy p "07941094179"
click at [1044, 33] on input "Search" at bounding box center [1077, 28] width 147 height 15
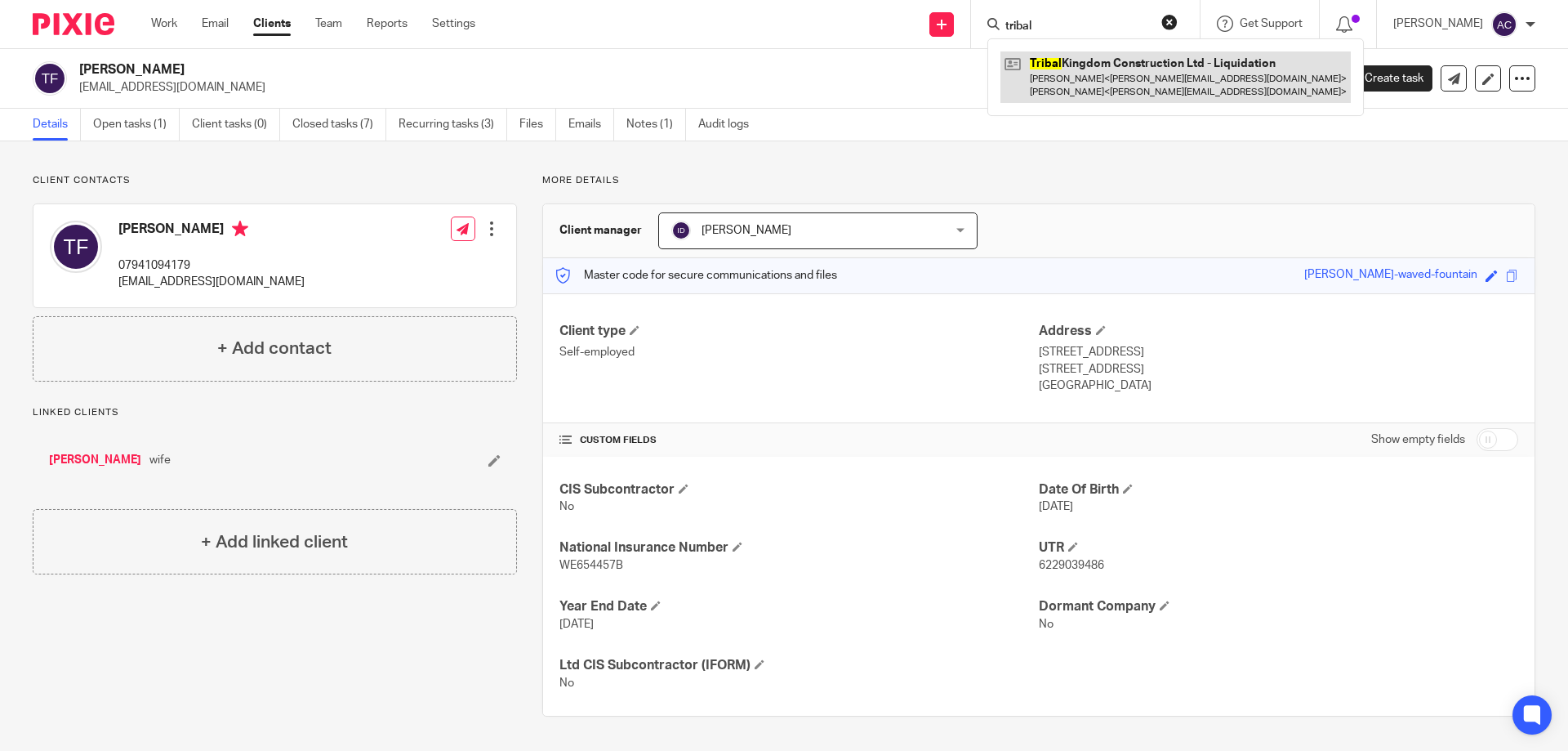
type input "tribal"
click at [1079, 86] on link at bounding box center [1176, 77] width 351 height 51
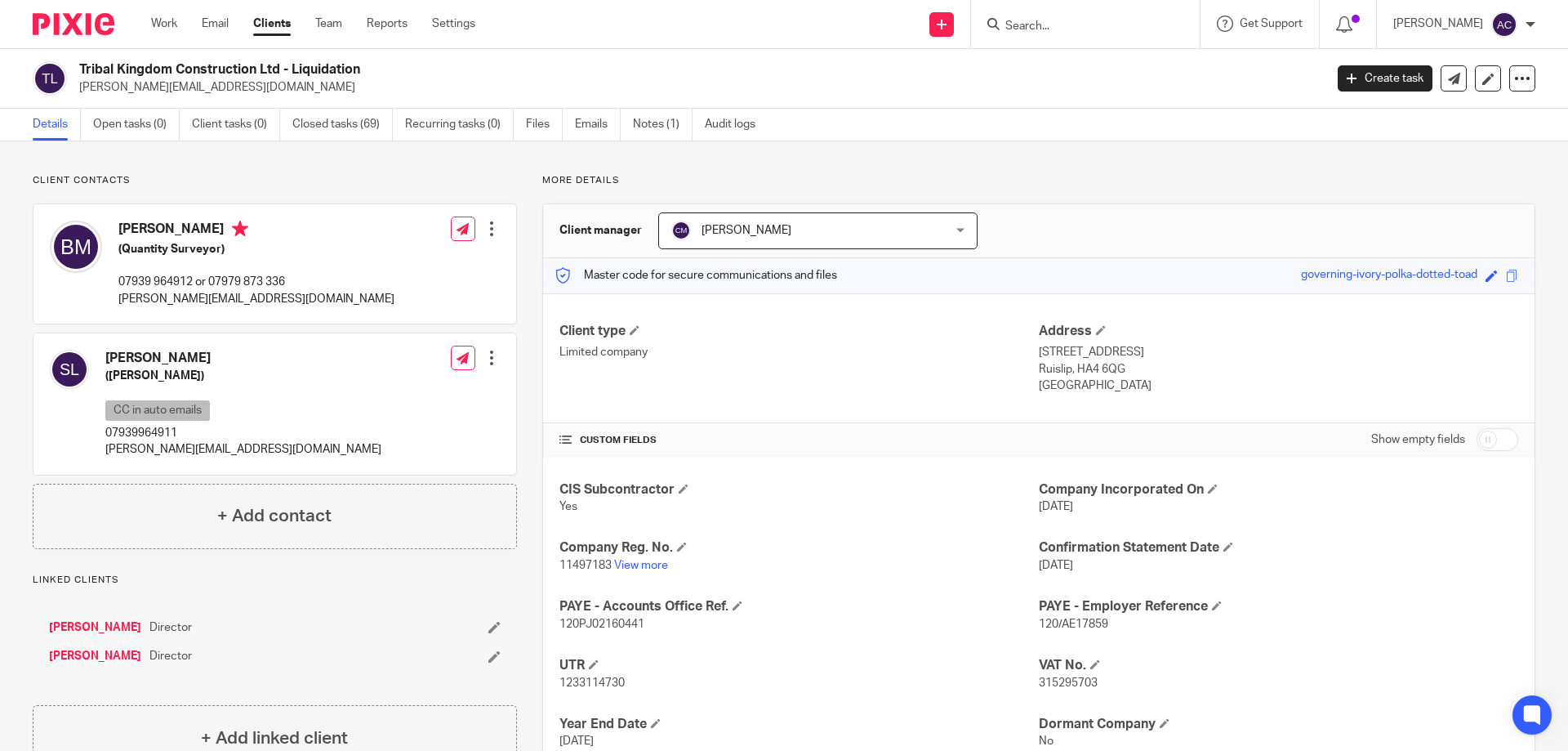
click at [1098, 2] on div at bounding box center [1086, 24] width 228 height 48
click at [1080, 32] on input "Search" at bounding box center [1077, 28] width 147 height 15
type input "[PERSON_NAME]"
click at [1086, 33] on input "[PERSON_NAME]" at bounding box center [1077, 28] width 147 height 15
drag, startPoint x: 1072, startPoint y: 17, endPoint x: 918, endPoint y: 12, distance: 154.1
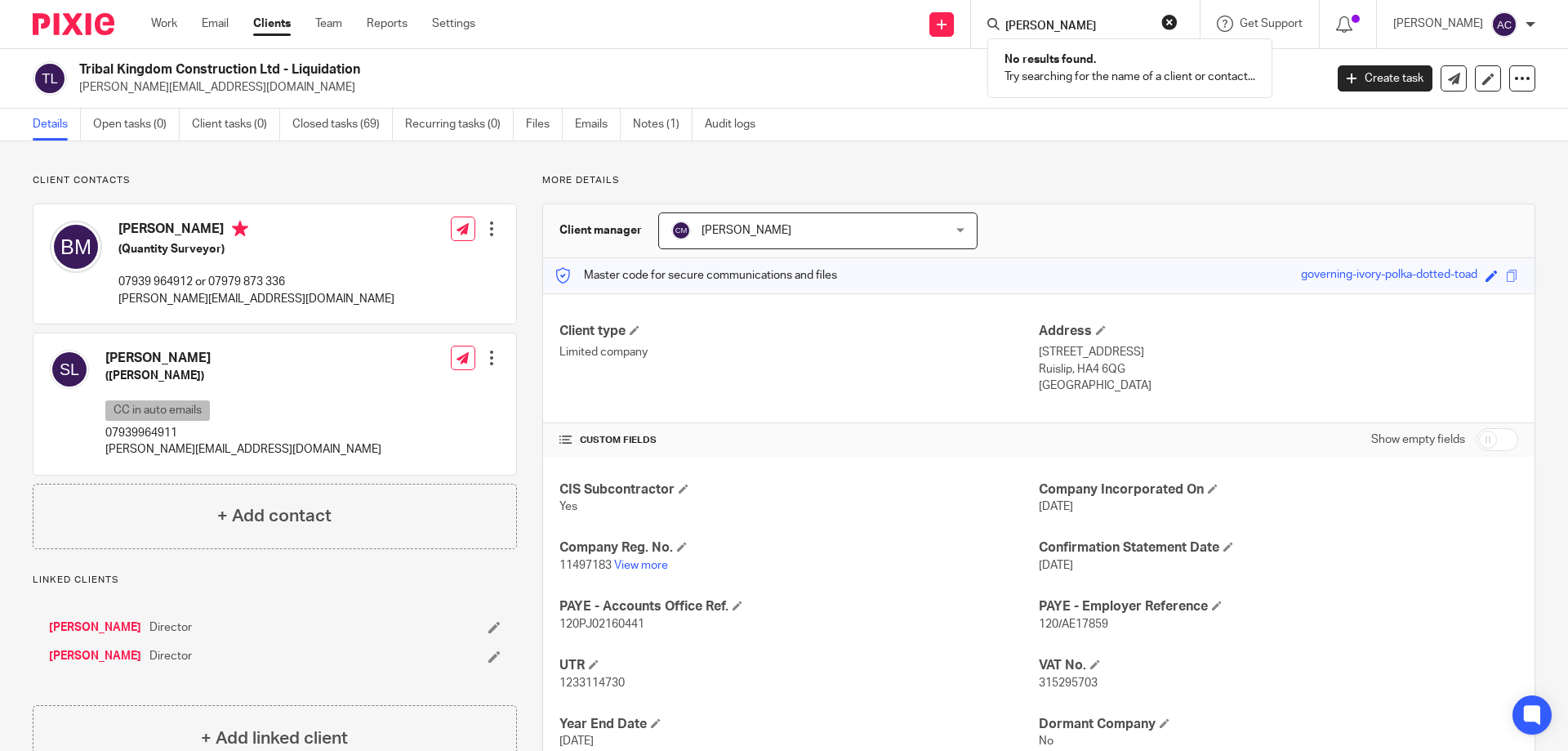
click at [918, 12] on div "Send new email Create task Add client [PERSON_NAME] No results found. Try searc…" at bounding box center [1034, 24] width 1068 height 48
drag, startPoint x: 1044, startPoint y: 55, endPoint x: 1066, endPoint y: 13, distance: 47.4
click at [1044, 45] on body "Work Email Clients Team Reports Settings Work Email Clients Team Reports Settin…" at bounding box center [784, 375] width 1568 height 751
click at [1066, 14] on form at bounding box center [1091, 24] width 174 height 21
click at [1065, 15] on form at bounding box center [1091, 24] width 174 height 21
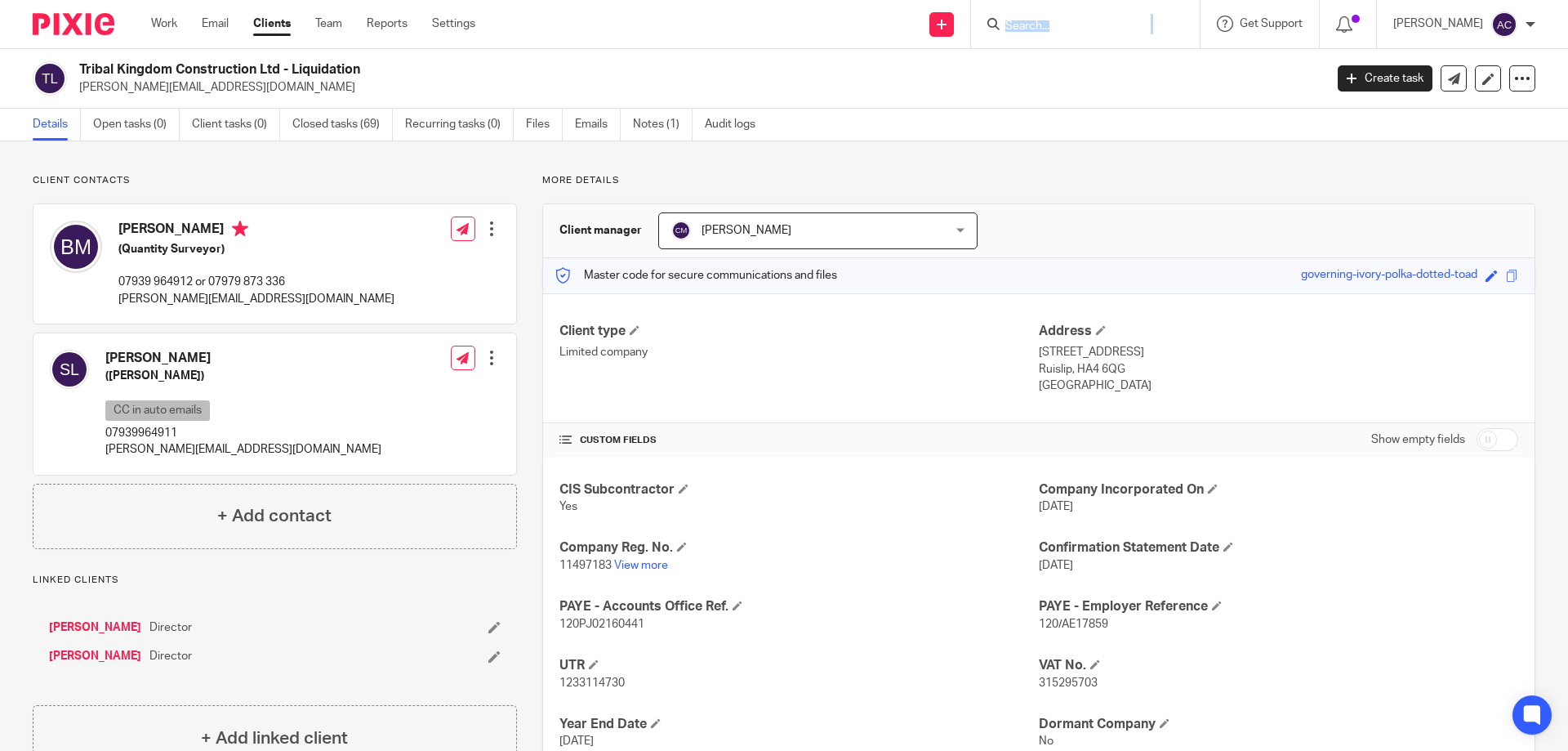
click at [1036, 33] on input "Search" at bounding box center [1077, 28] width 147 height 15
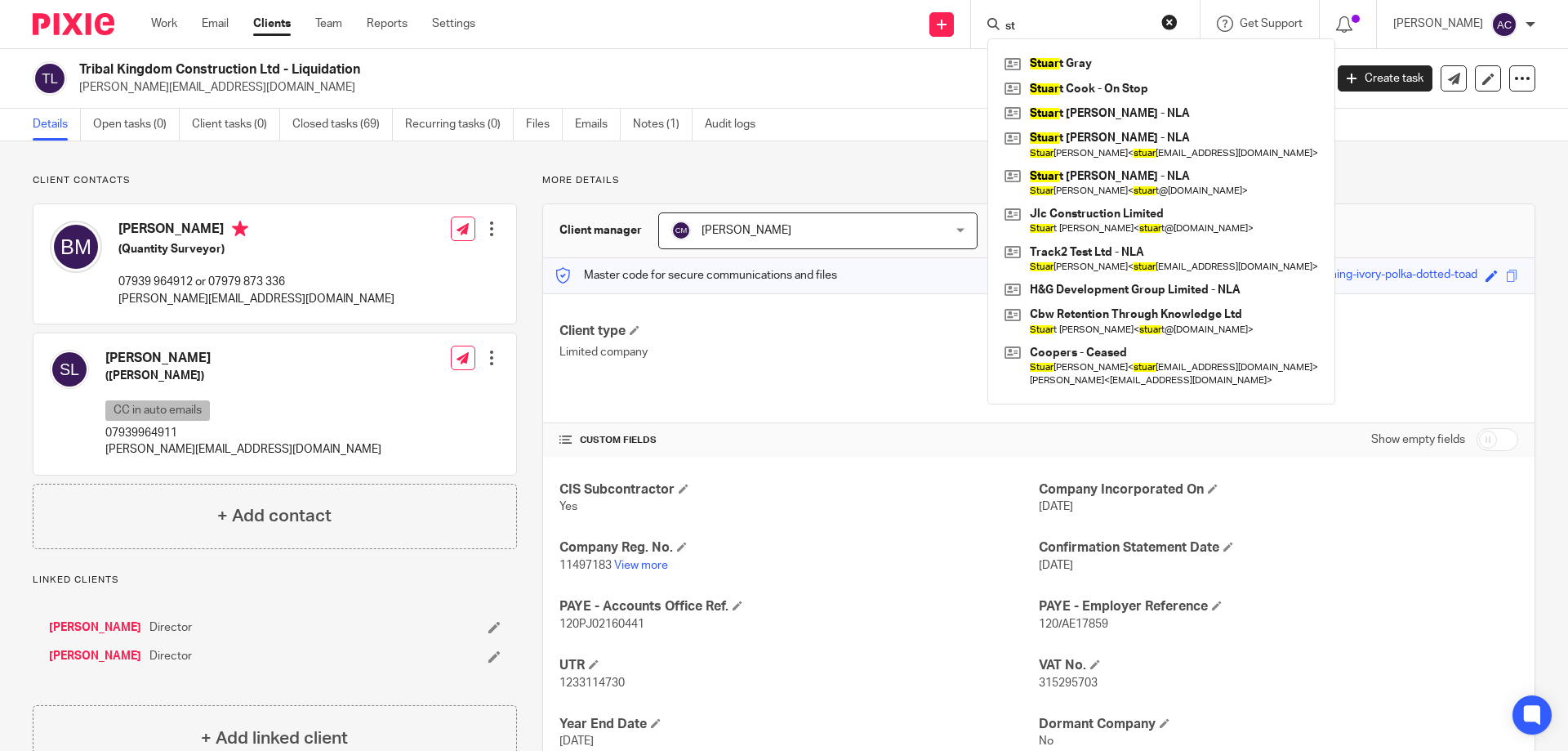
type input "s"
